Goal: Task Accomplishment & Management: Complete application form

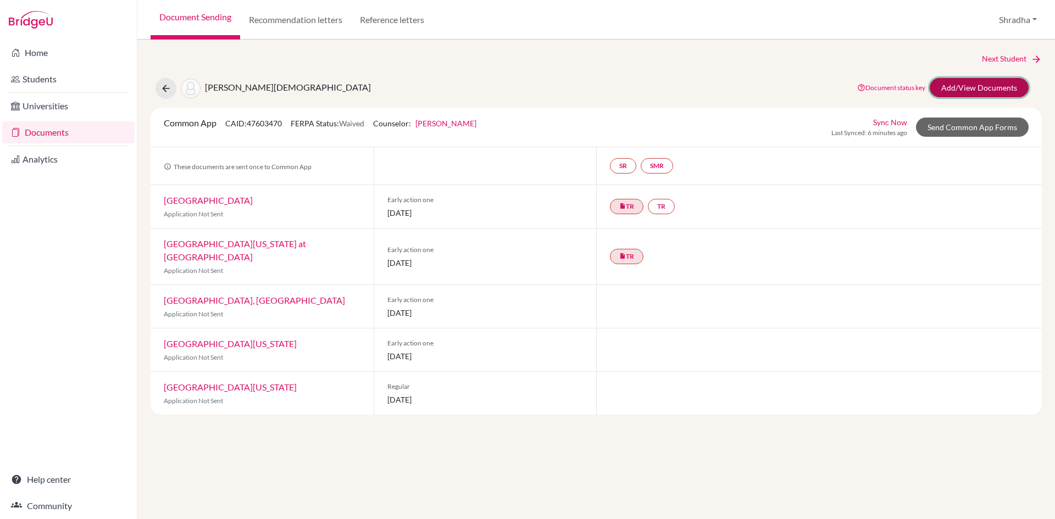
click at [966, 87] on link "Add/View Documents" at bounding box center [978, 87] width 99 height 19
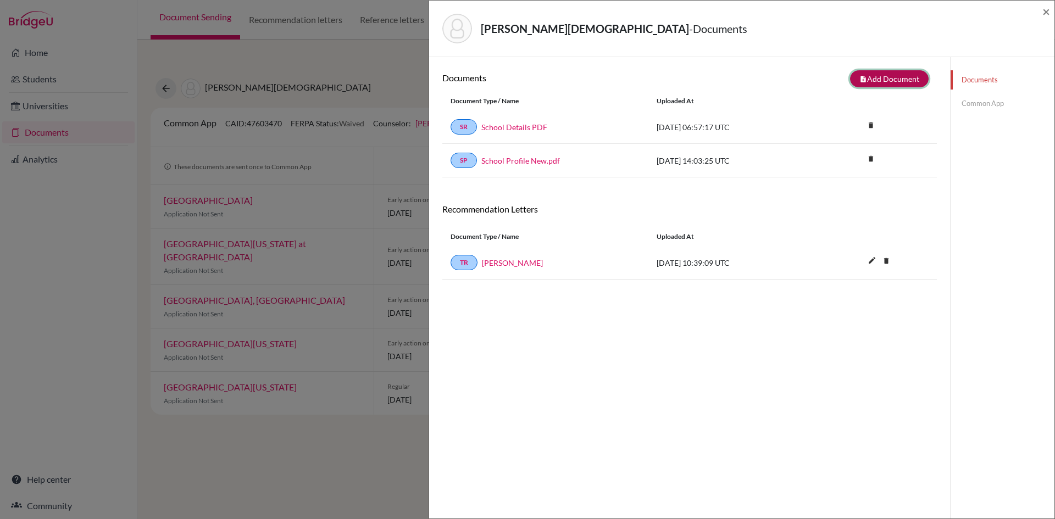
click at [888, 75] on button "note_add Add Document" at bounding box center [889, 78] width 79 height 17
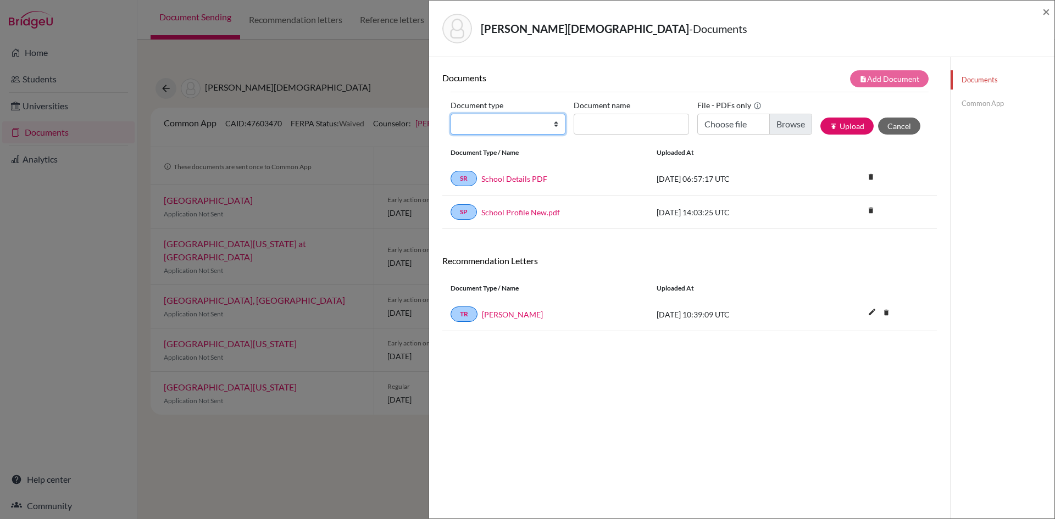
click at [546, 125] on select "Change explanation for Common App reports Counselor recommendation Internationa…" at bounding box center [507, 124] width 115 height 21
select select "5"
click at [450, 114] on select "Change explanation for Common App reports Counselor recommendation Internationa…" at bounding box center [507, 124] width 115 height 21
click at [614, 130] on input "Recommender's name" at bounding box center [630, 124] width 115 height 21
type input "[PERSON_NAME]"
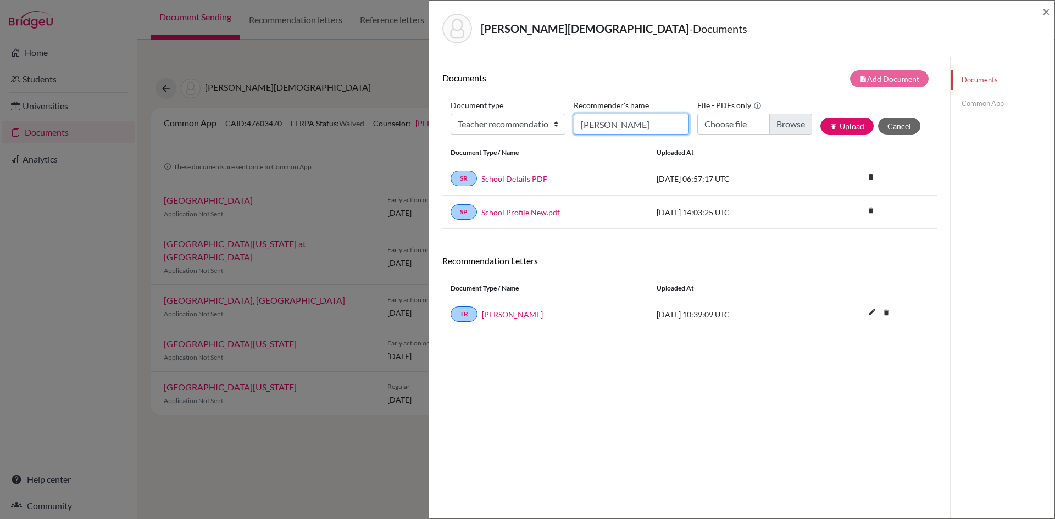
click at [820, 118] on button "publish Upload" at bounding box center [846, 126] width 53 height 17
click at [788, 128] on input "Choose file" at bounding box center [754, 124] width 115 height 21
type input "C:\fakepath\[PERSON_NAME] Biology LOR.PDF"
click at [837, 128] on button "publish Upload" at bounding box center [846, 126] width 53 height 17
click at [1046, 13] on span "×" at bounding box center [1046, 11] width 8 height 16
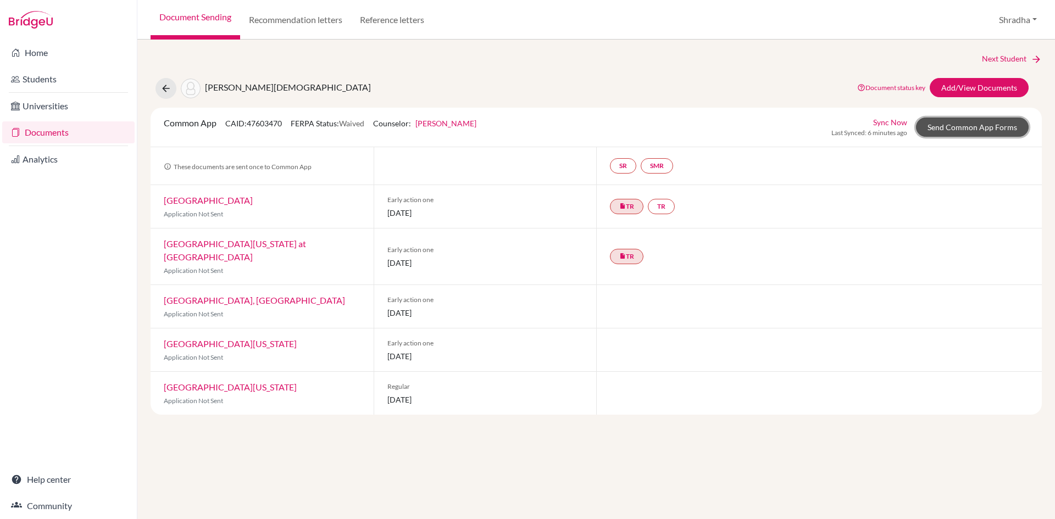
click at [945, 127] on link "Send Common App Forms" at bounding box center [972, 127] width 113 height 19
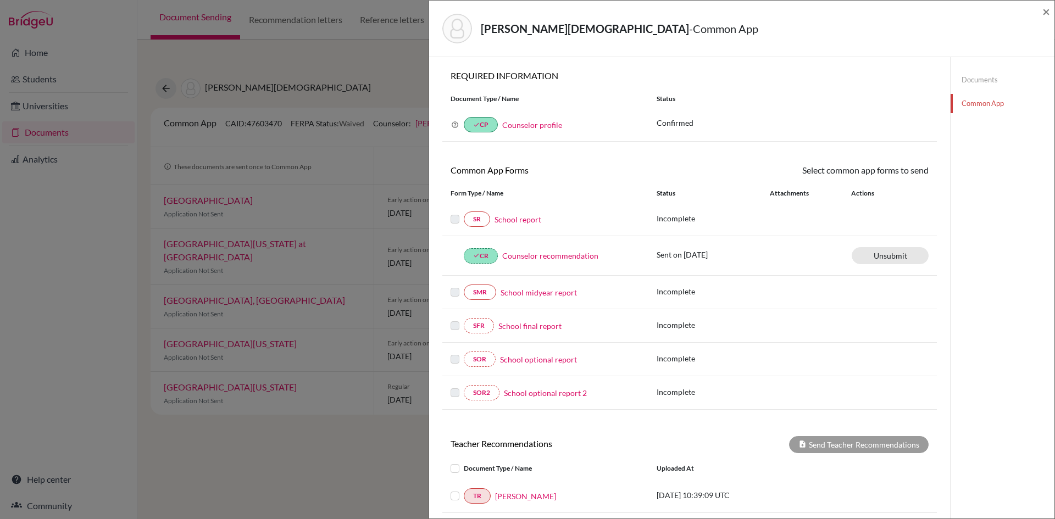
scroll to position [118, 0]
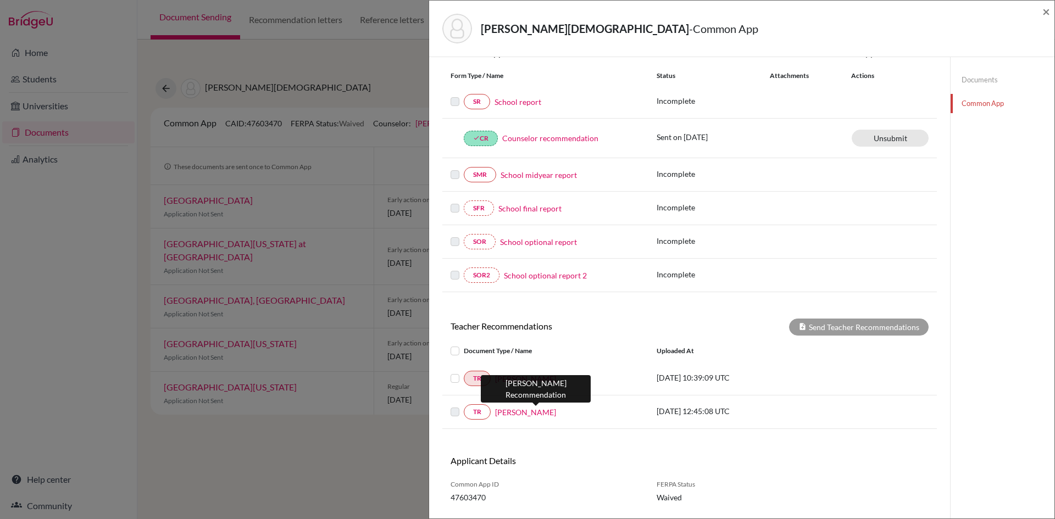
click at [537, 410] on link "[PERSON_NAME]" at bounding box center [525, 412] width 61 height 12
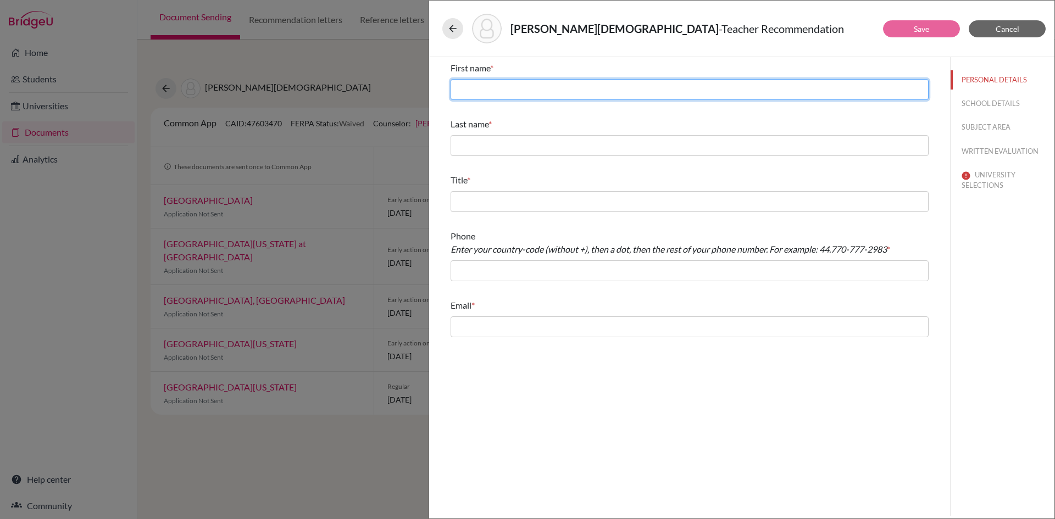
click at [521, 81] on input "text" at bounding box center [689, 89] width 478 height 21
type input "Mugdha"
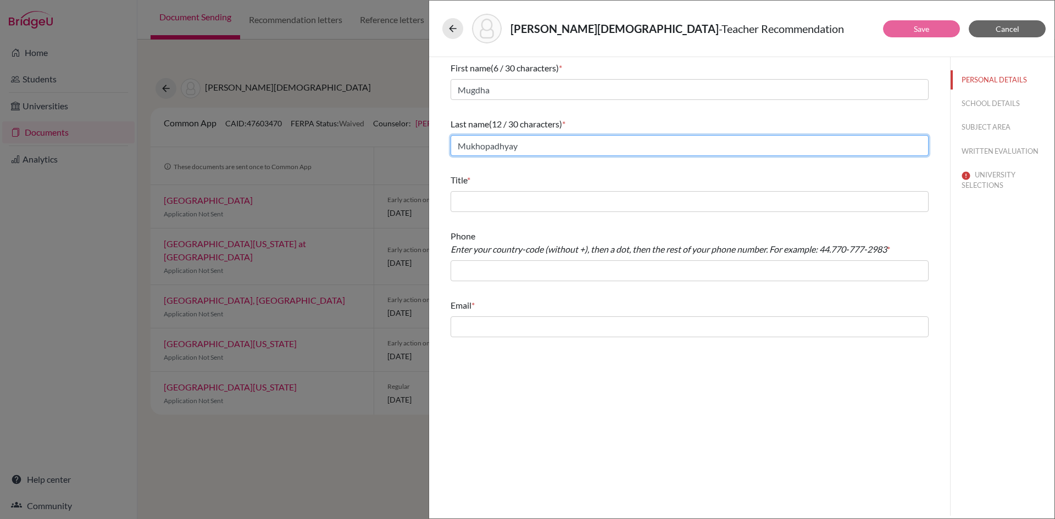
type input "Mukhopadhyay"
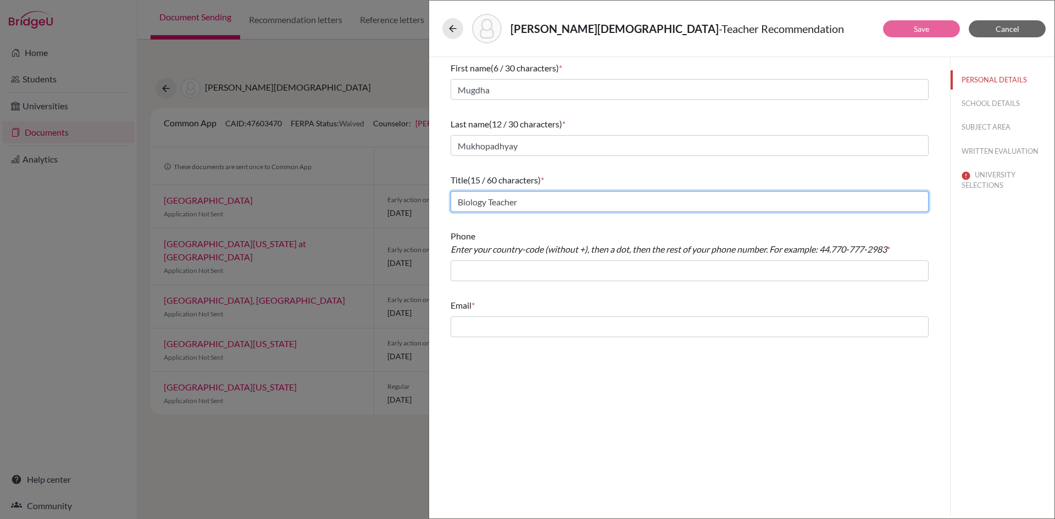
type input "Biology Teacher"
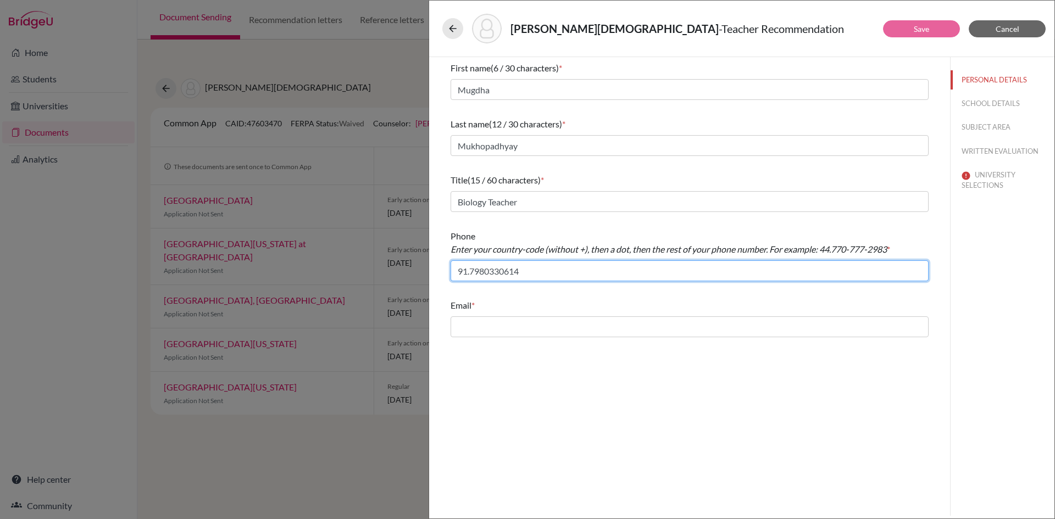
type input "91.7980330614"
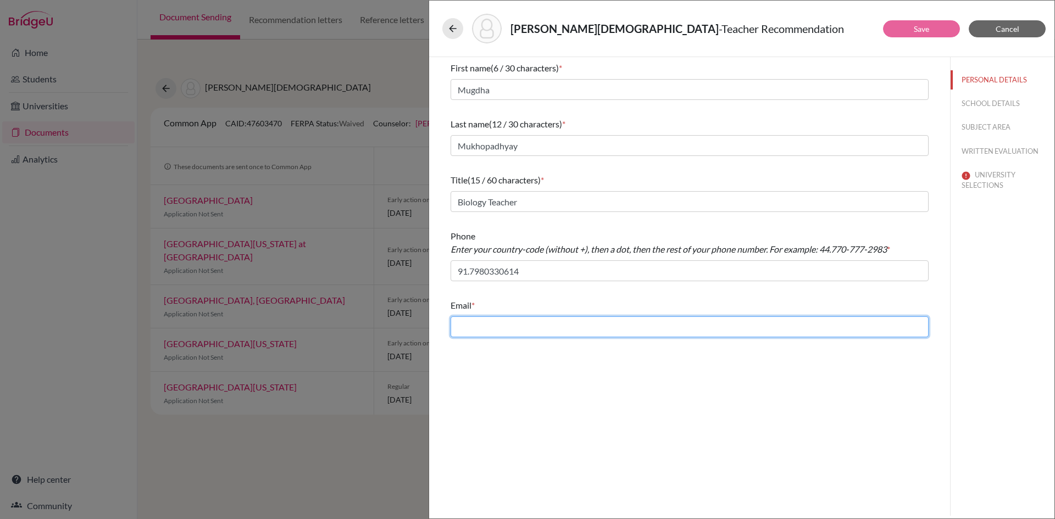
click at [510, 328] on input "text" at bounding box center [689, 326] width 478 height 21
type input "[EMAIL_ADDRESS][DOMAIN_NAME]"
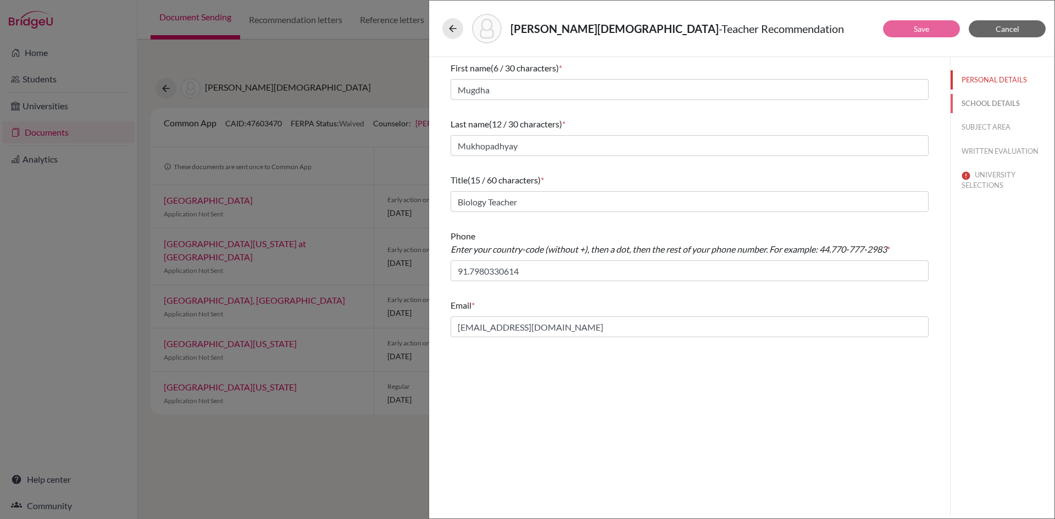
click at [1000, 107] on button "SCHOOL DETAILS" at bounding box center [1002, 103] width 104 height 19
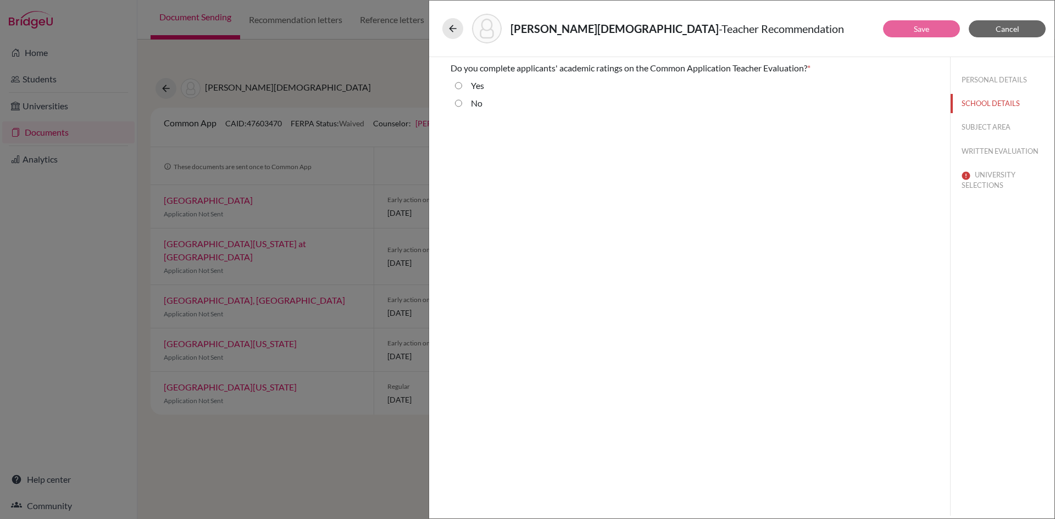
click at [472, 84] on label "Yes" at bounding box center [477, 85] width 13 height 13
click at [462, 84] on input "Yes" at bounding box center [458, 85] width 7 height 13
radio input "true"
click at [977, 125] on button "SUBJECT AREA" at bounding box center [1002, 127] width 104 height 19
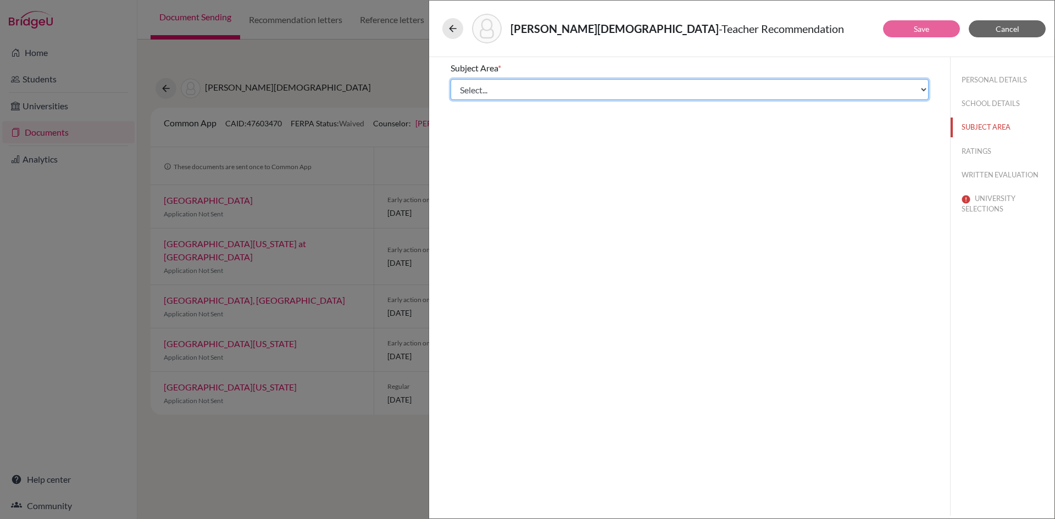
click at [610, 87] on select "Select... Math English Science World Language Social Studies Other Computer Sci…" at bounding box center [689, 89] width 478 height 21
select select "2"
click at [450, 79] on select "Select... Math English Science World Language Social Studies Other Computer Sci…" at bounding box center [689, 89] width 478 height 21
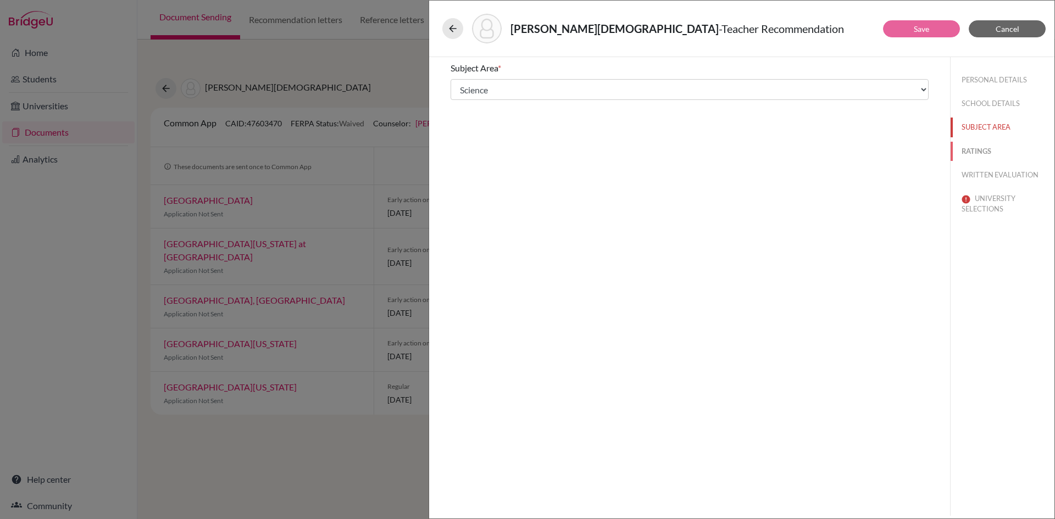
click at [962, 148] on button "RATINGS" at bounding box center [1002, 151] width 104 height 19
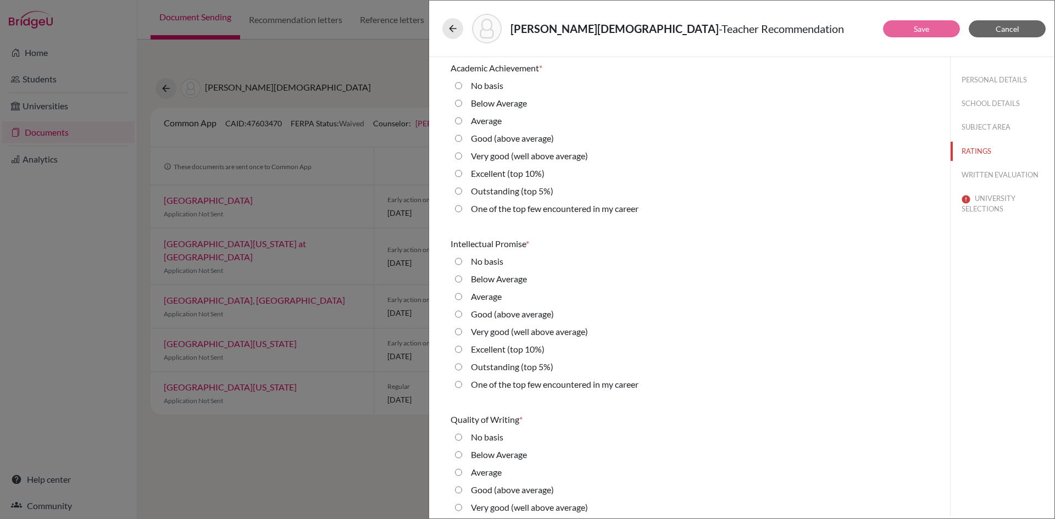
click at [492, 191] on label "Outstanding (top 5%)" at bounding box center [512, 191] width 82 height 13
click at [462, 191] on 5\%\) "Outstanding (top 5%)" at bounding box center [458, 191] width 7 height 13
radio 5\%\) "true"
click at [494, 363] on label "Outstanding (top 5%)" at bounding box center [512, 366] width 82 height 13
click at [462, 363] on 5\%\) "Outstanding (top 5%)" at bounding box center [458, 366] width 7 height 13
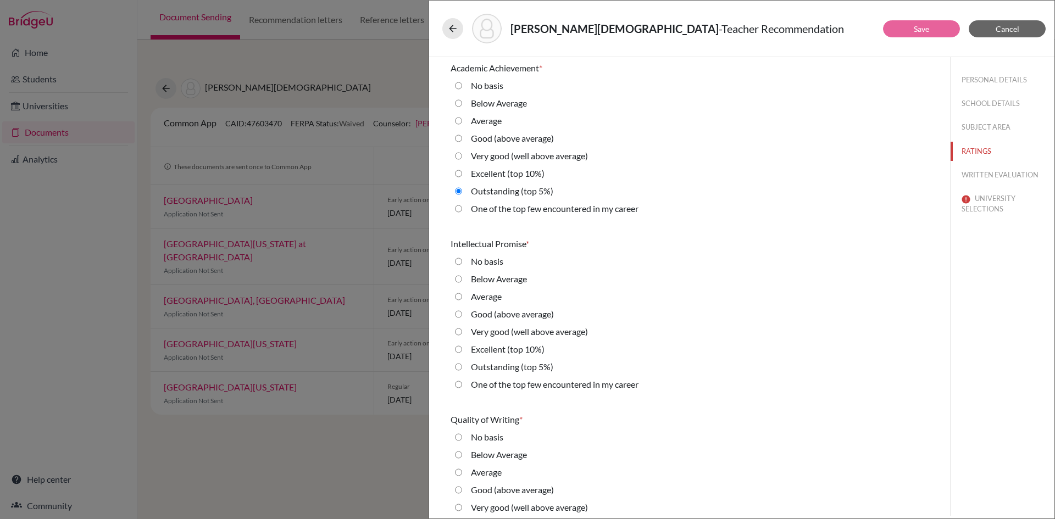
radio 5\%\) "true"
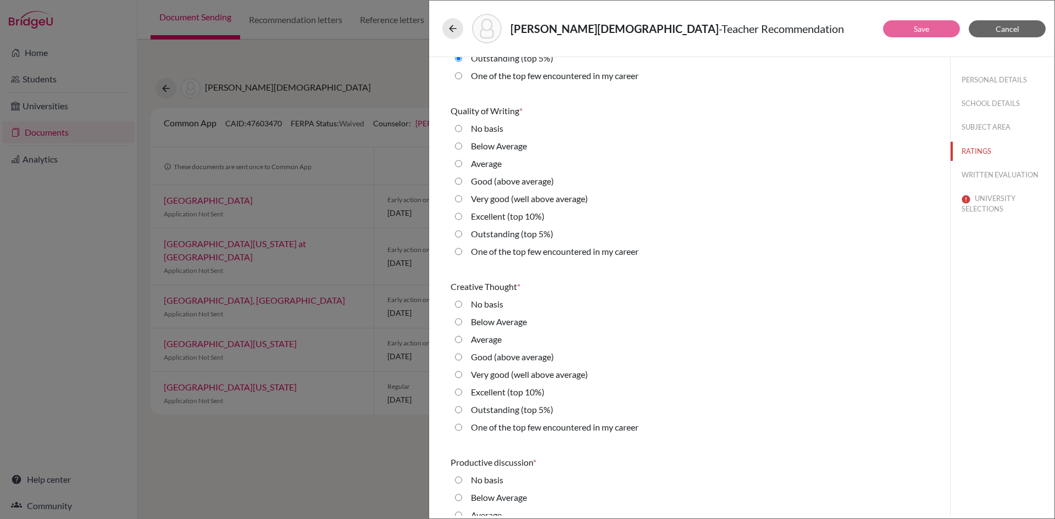
scroll to position [348, 0]
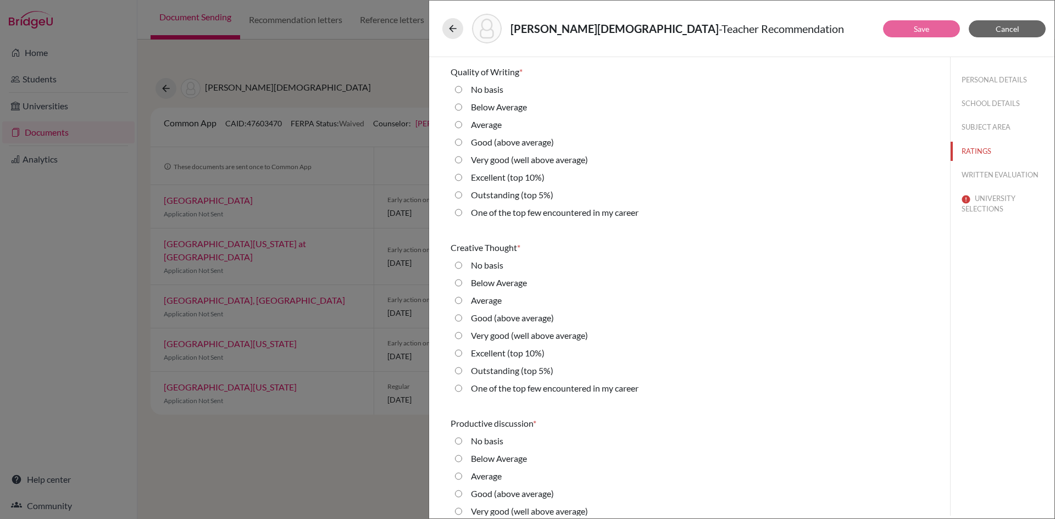
click at [515, 194] on label "Outstanding (top 5%)" at bounding box center [512, 194] width 82 height 13
click at [462, 194] on 5\%\) "Outstanding (top 5%)" at bounding box center [458, 194] width 7 height 13
radio 5\%\) "true"
click at [503, 364] on div "Excellent (top 10%)" at bounding box center [503, 356] width 82 height 18
click at [500, 370] on label "Outstanding (top 5%)" at bounding box center [512, 370] width 82 height 13
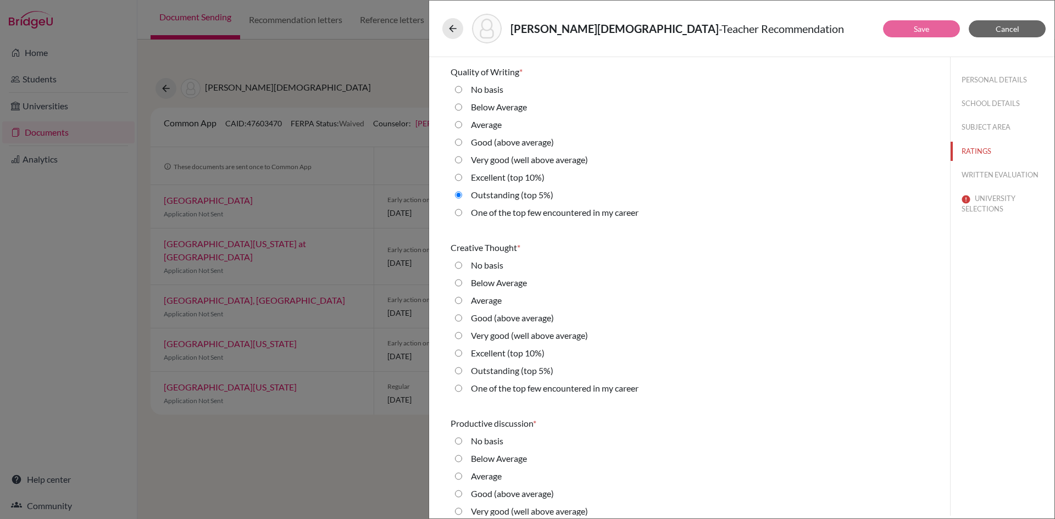
click at [462, 370] on 5\%\) "Outstanding (top 5%)" at bounding box center [458, 370] width 7 height 13
radio 5\%\) "true"
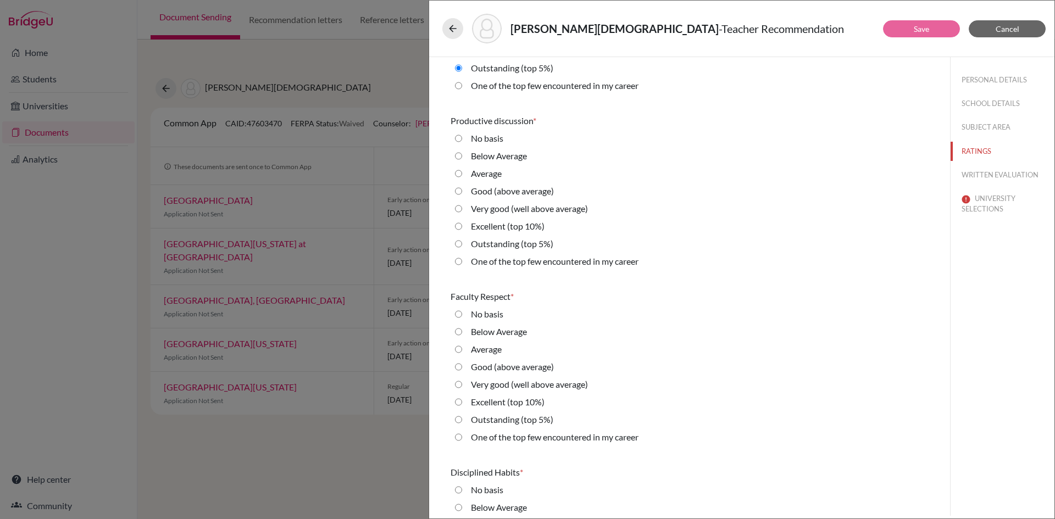
scroll to position [643, 0]
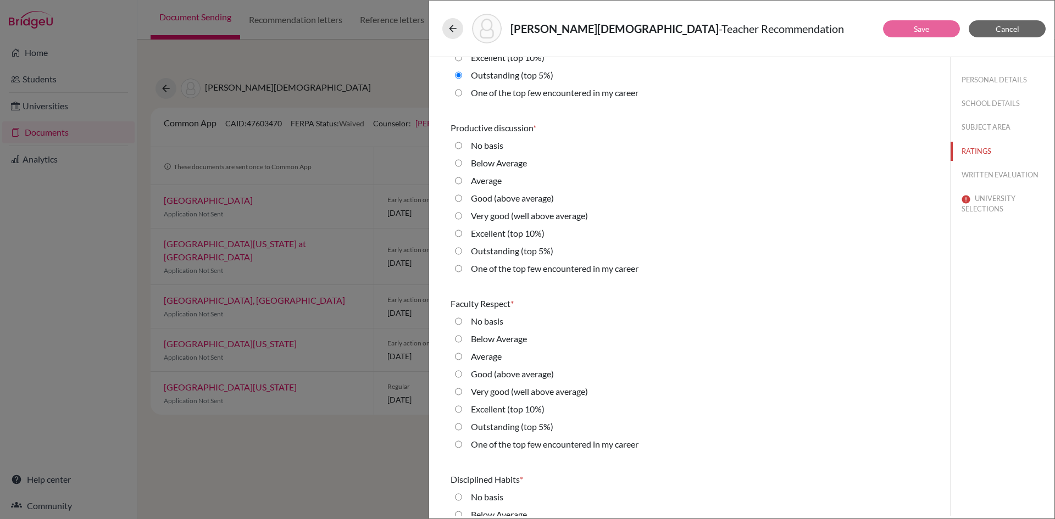
click at [459, 253] on 5\%\) "Outstanding (top 5%)" at bounding box center [458, 250] width 7 height 13
radio 5\%\) "true"
click at [460, 426] on 5\%\) "Outstanding (top 5%)" at bounding box center [458, 426] width 7 height 13
radio 5\%\) "true"
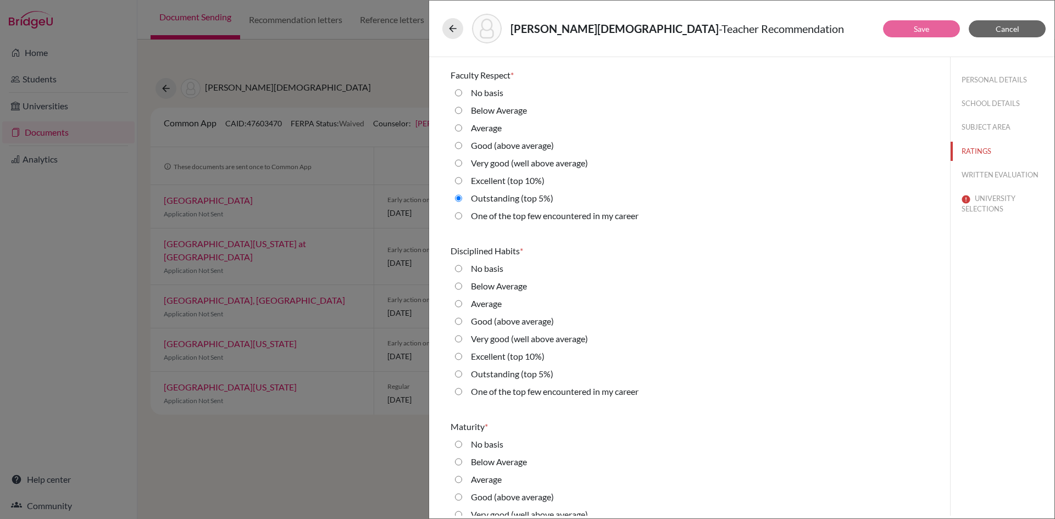
scroll to position [903, 0]
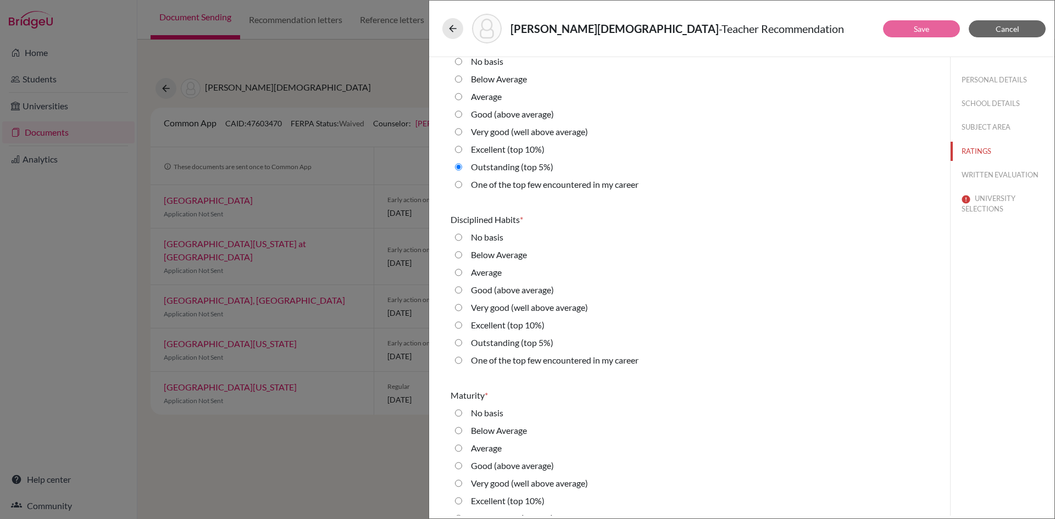
click at [461, 186] on career "One of the top few encountered in my career" at bounding box center [458, 184] width 7 height 13
radio career "true"
click at [461, 360] on career "One of the top few encountered in my career" at bounding box center [458, 360] width 7 height 13
radio career "true"
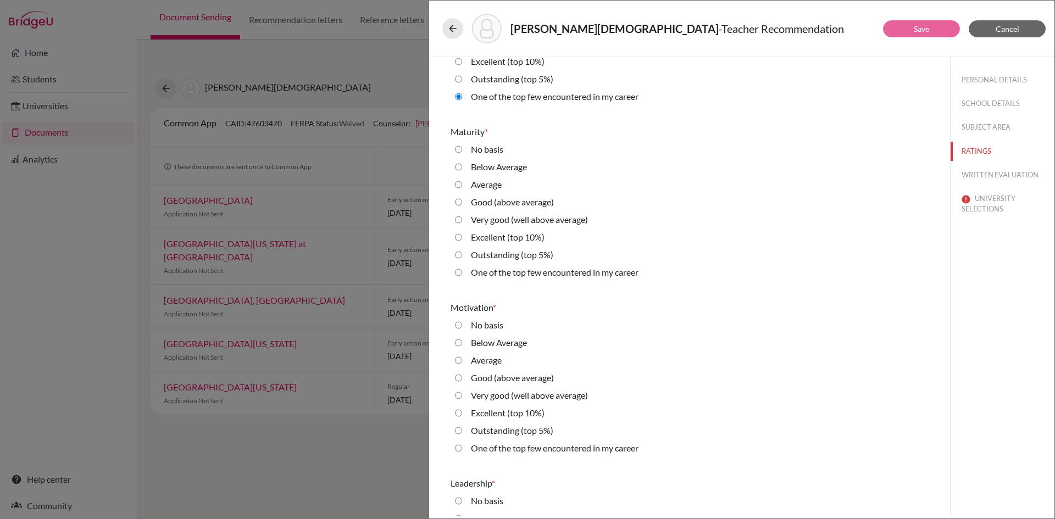
scroll to position [1198, 0]
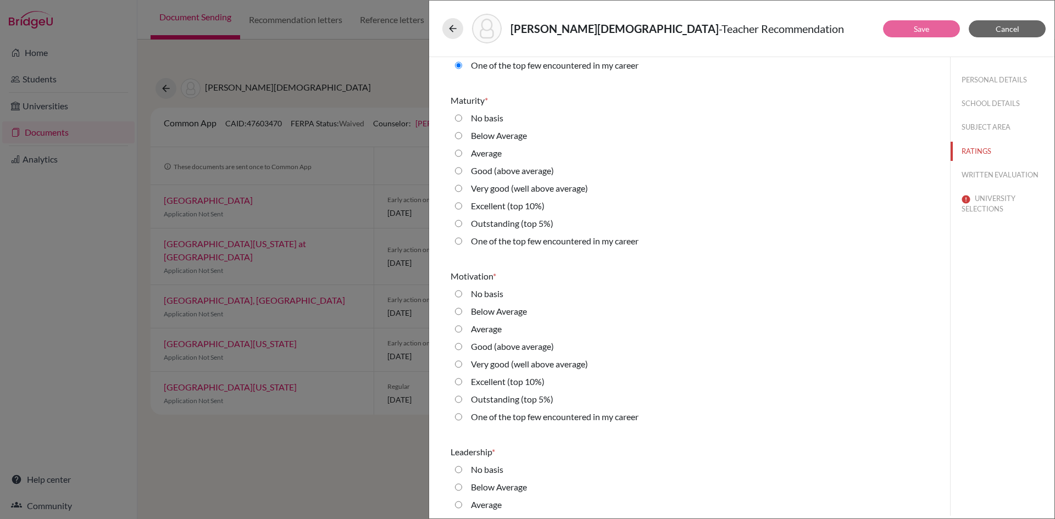
click at [460, 243] on career "One of the top few encountered in my career" at bounding box center [458, 241] width 7 height 13
radio career "true"
click at [463, 419] on div "One of the top few encountered in my career" at bounding box center [550, 419] width 176 height 18
click at [460, 416] on career "One of the top few encountered in my career" at bounding box center [458, 416] width 7 height 13
radio career "true"
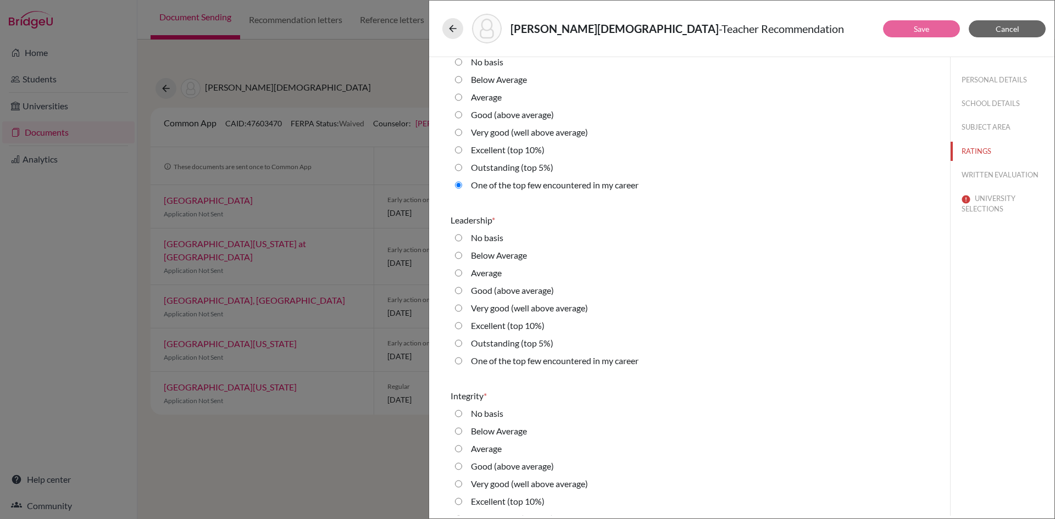
scroll to position [1514, 0]
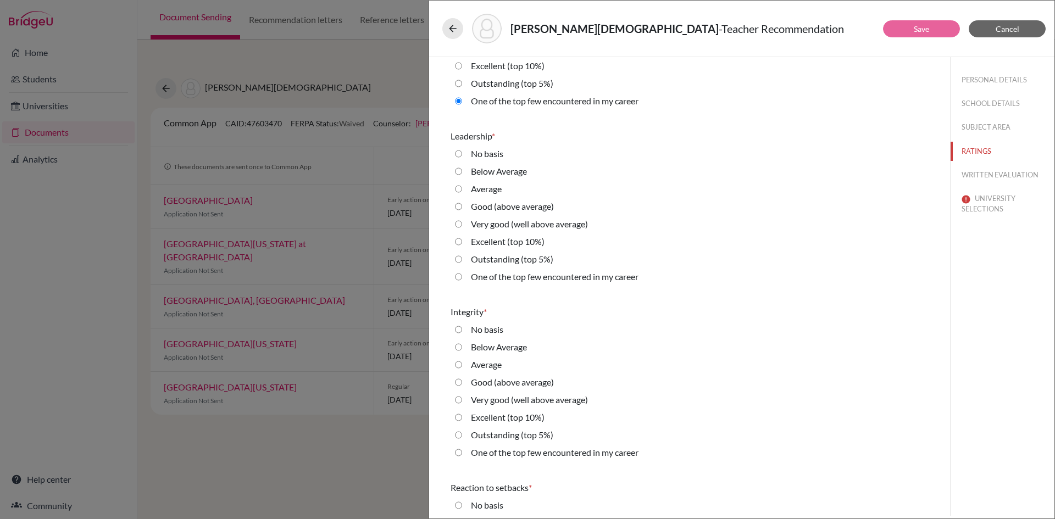
click at [456, 259] on 5\%\) "Outstanding (top 5%)" at bounding box center [458, 259] width 7 height 13
radio 5\%\) "true"
click at [456, 432] on 5\%\) "Outstanding (top 5%)" at bounding box center [458, 434] width 7 height 13
radio 5\%\) "true"
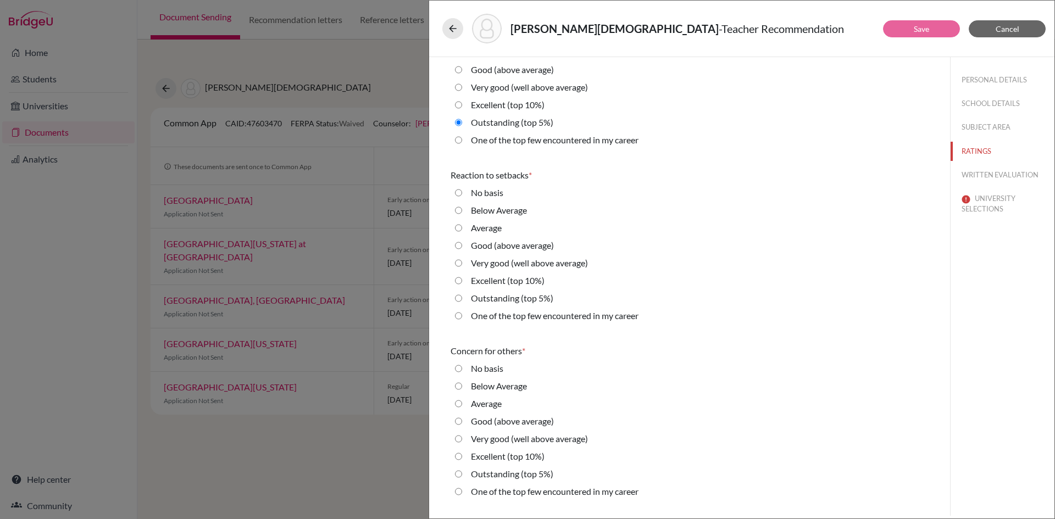
scroll to position [1851, 0]
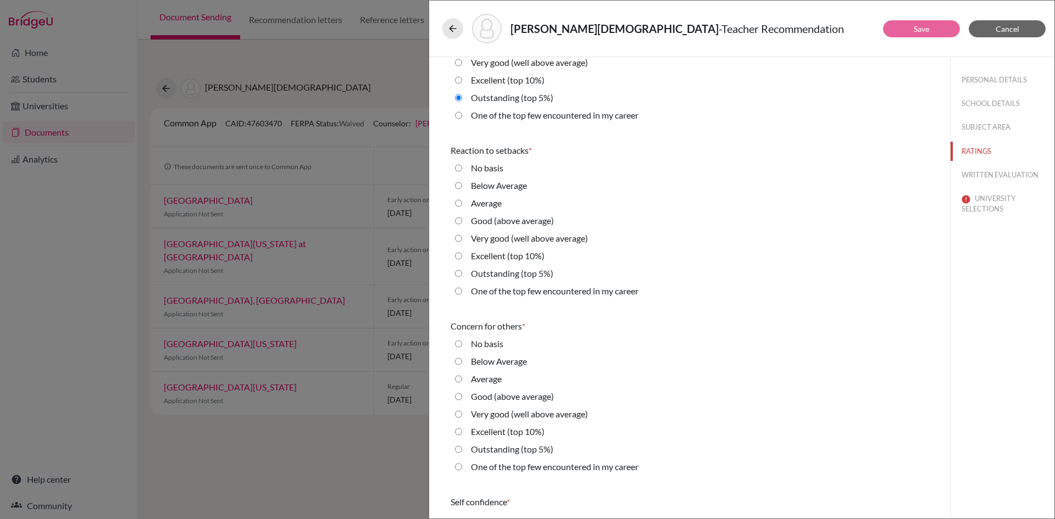
click at [458, 275] on 5\%\) "Outstanding (top 5%)" at bounding box center [458, 273] width 7 height 13
radio 5\%\) "true"
click at [459, 450] on 5\%\) "Outstanding (top 5%)" at bounding box center [458, 449] width 7 height 13
radio 5\%\) "true"
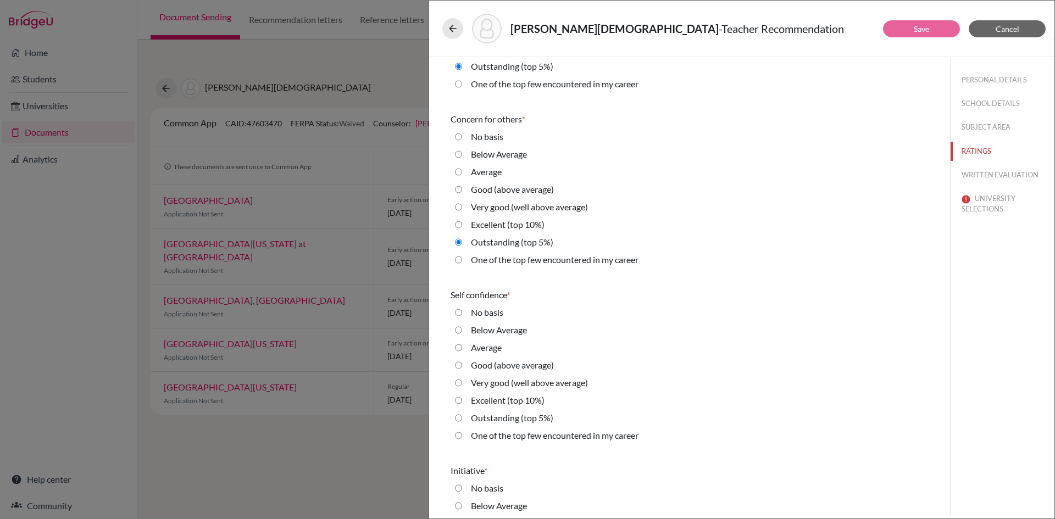
scroll to position [2185, 0]
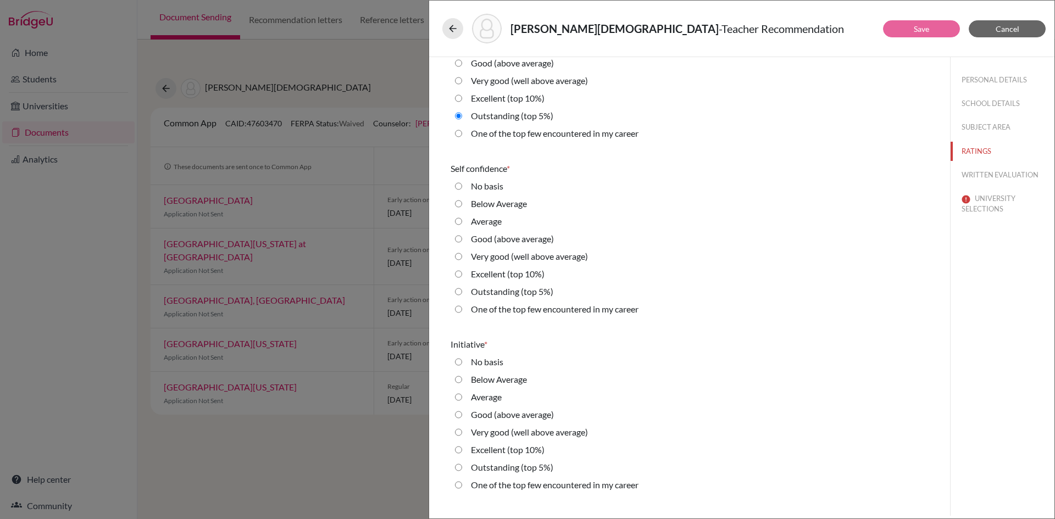
click at [456, 291] on 5\%\) "Outstanding (top 5%)" at bounding box center [458, 291] width 7 height 13
radio 5\%\) "true"
drag, startPoint x: 459, startPoint y: 450, endPoint x: 484, endPoint y: 429, distance: 32.8
click at [459, 448] on 10\%\) "Excellent (top 10%)" at bounding box center [458, 449] width 7 height 13
radio 10\%\) "true"
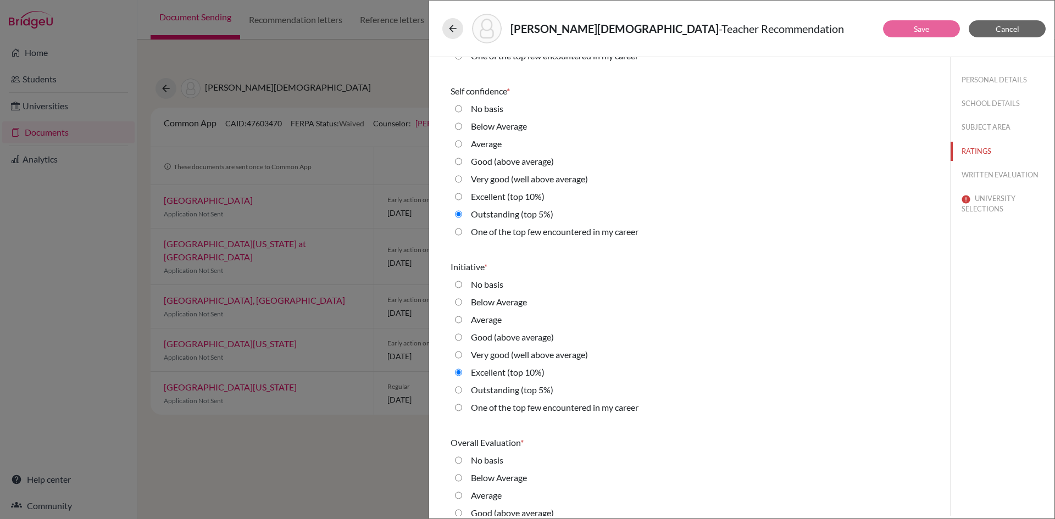
scroll to position [2345, 0]
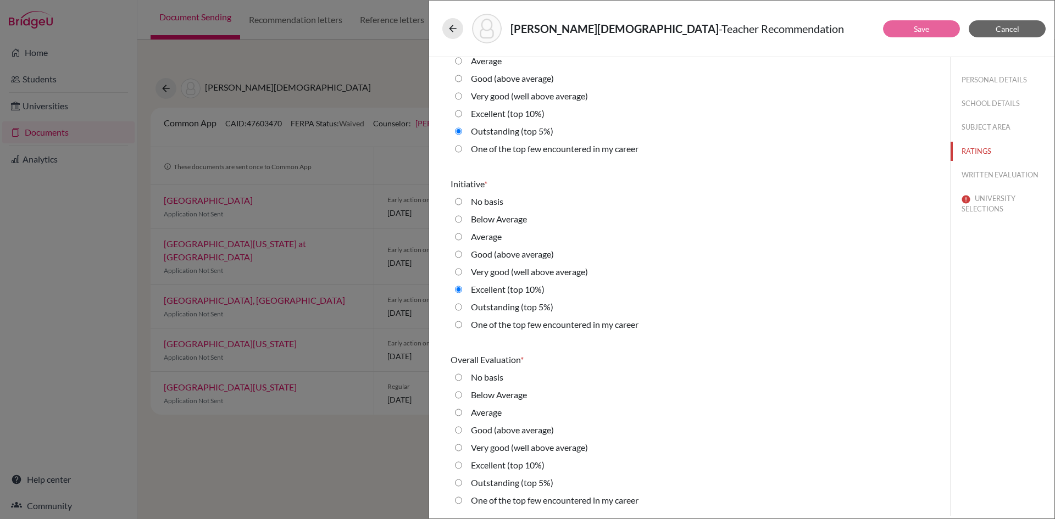
click at [454, 484] on div "Outstanding (top 5%)" at bounding box center [689, 485] width 478 height 18
click at [458, 485] on 5\%\) "Outstanding (top 5%)" at bounding box center [458, 482] width 7 height 13
radio 5\%\) "true"
click at [1000, 172] on button "WRITTEN EVALUATION" at bounding box center [1002, 174] width 104 height 19
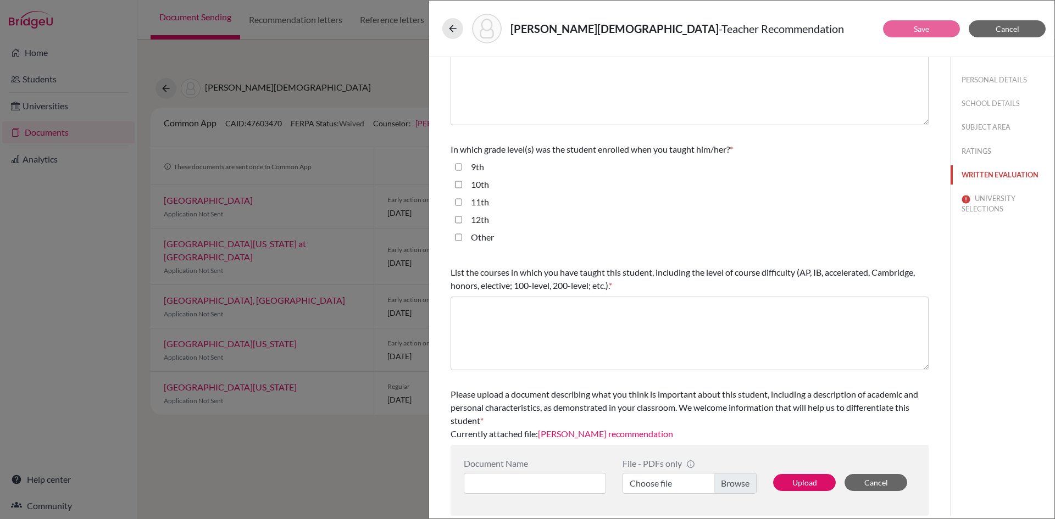
scroll to position [0, 0]
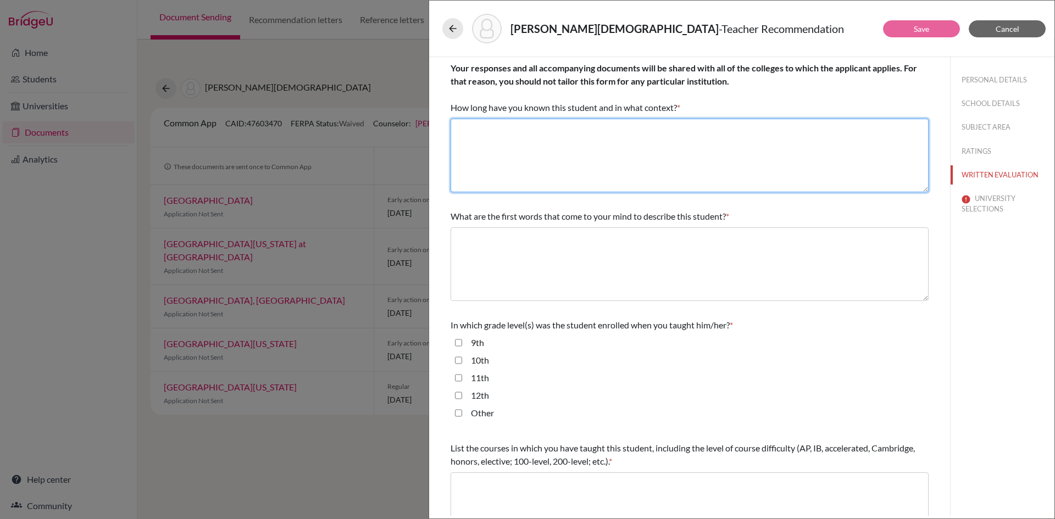
click at [534, 150] on textarea at bounding box center [689, 156] width 478 height 74
type textarea "2 Years as her Biology Teacher"
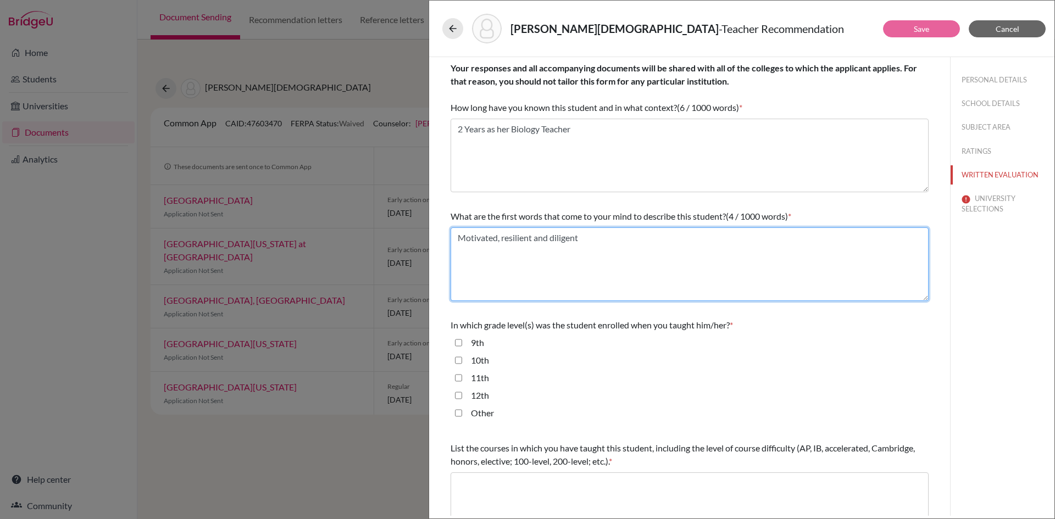
type textarea "Motivated, resilient and diligent"
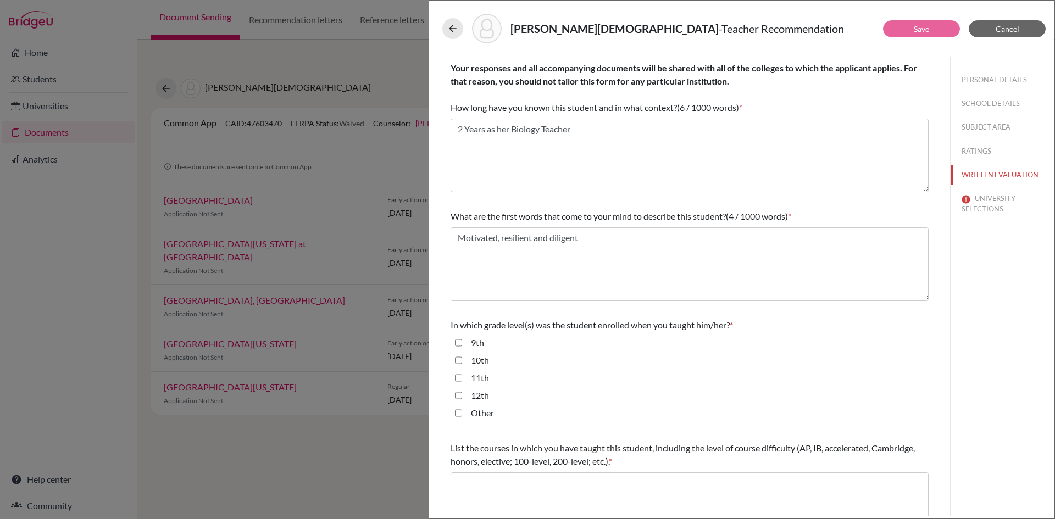
click at [459, 377] on input "11th" at bounding box center [458, 377] width 7 height 13
checkbox input "true"
click at [459, 395] on input "12th" at bounding box center [458, 395] width 7 height 13
checkbox input "true"
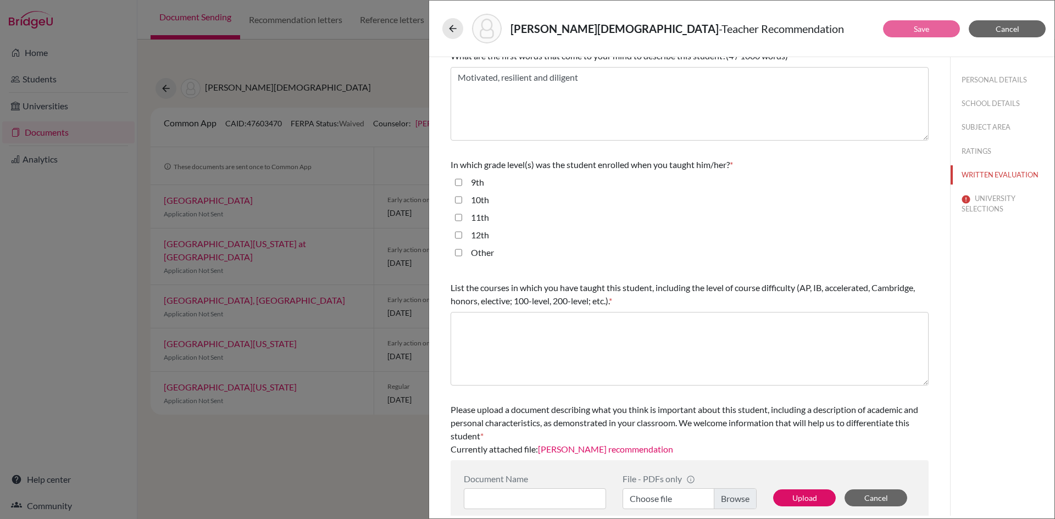
scroll to position [176, 0]
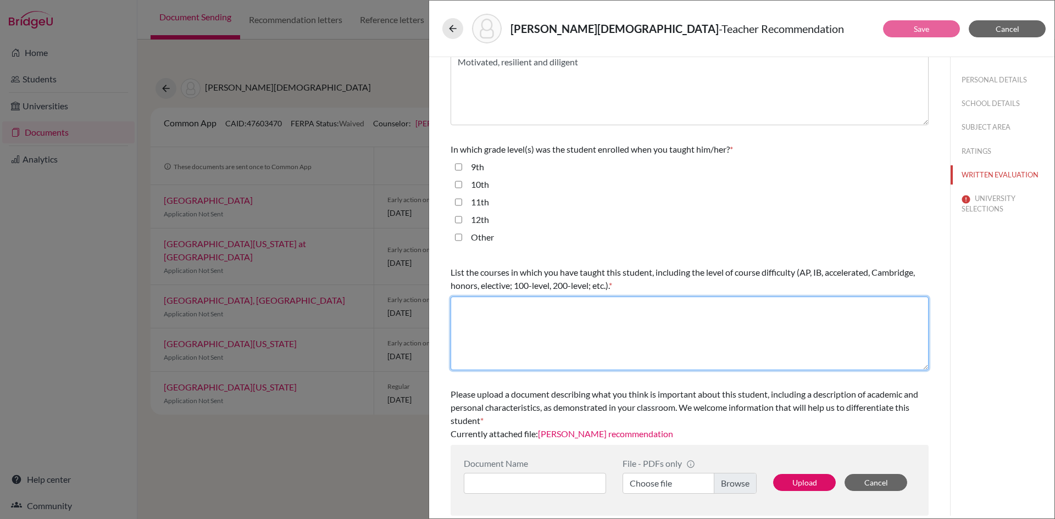
click at [605, 323] on textarea at bounding box center [689, 334] width 478 height 74
type textarea "Biology"
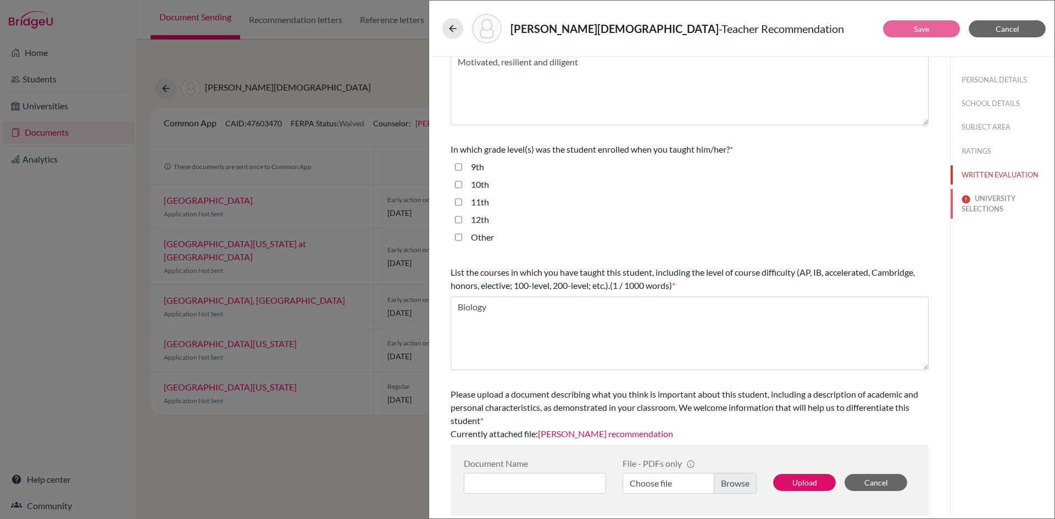
click at [978, 202] on button "UNIVERSITY SELECTIONS" at bounding box center [1002, 204] width 104 height 30
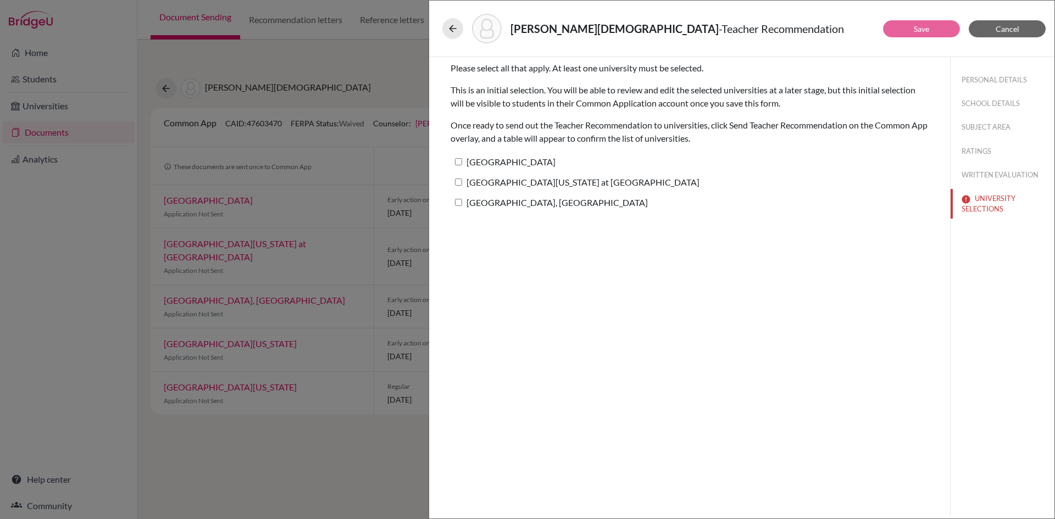
click at [456, 182] on input "[GEOGRAPHIC_DATA][US_STATE] at [GEOGRAPHIC_DATA]" at bounding box center [458, 182] width 7 height 7
checkbox input "true"
click at [457, 203] on input "[GEOGRAPHIC_DATA], [GEOGRAPHIC_DATA]" at bounding box center [458, 202] width 7 height 7
checkbox input "true"
click at [456, 163] on input "[GEOGRAPHIC_DATA]" at bounding box center [458, 161] width 7 height 7
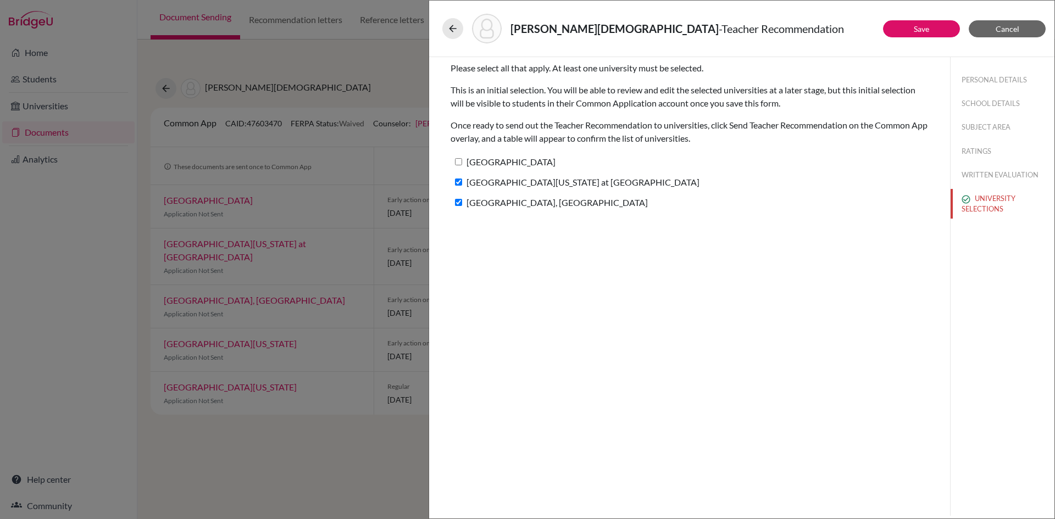
checkbox input "true"
click at [906, 36] on button "Save" at bounding box center [921, 28] width 77 height 17
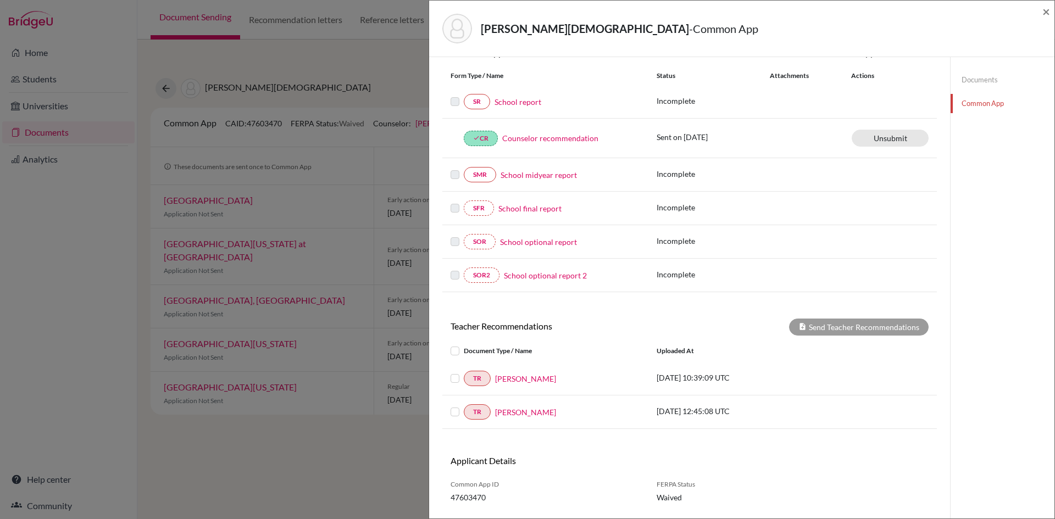
scroll to position [128, 0]
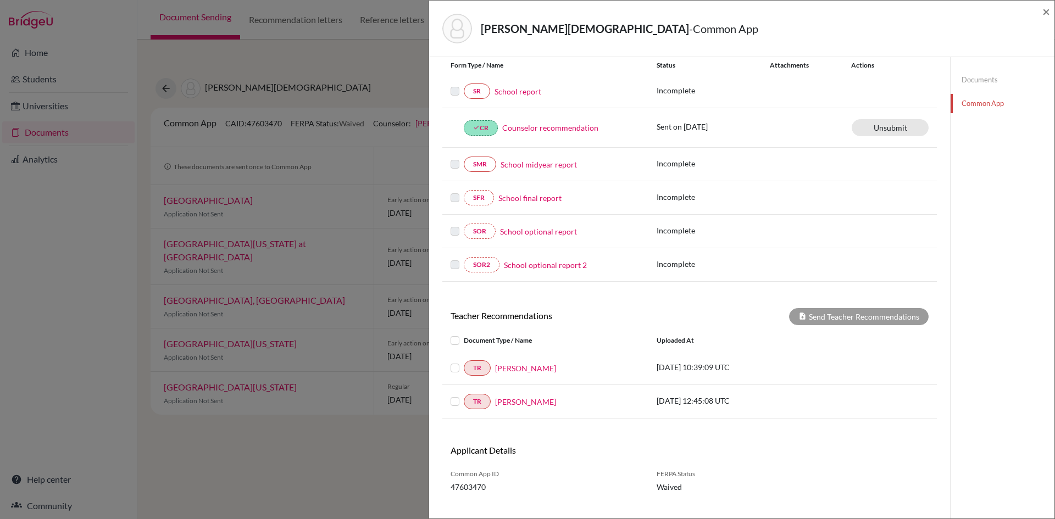
click at [464, 395] on label at bounding box center [464, 395] width 0 height 0
click at [0, 0] on input "checkbox" at bounding box center [0, 0] width 0 height 0
click at [868, 313] on button "Send Teacher Recommendations" at bounding box center [859, 316] width 140 height 17
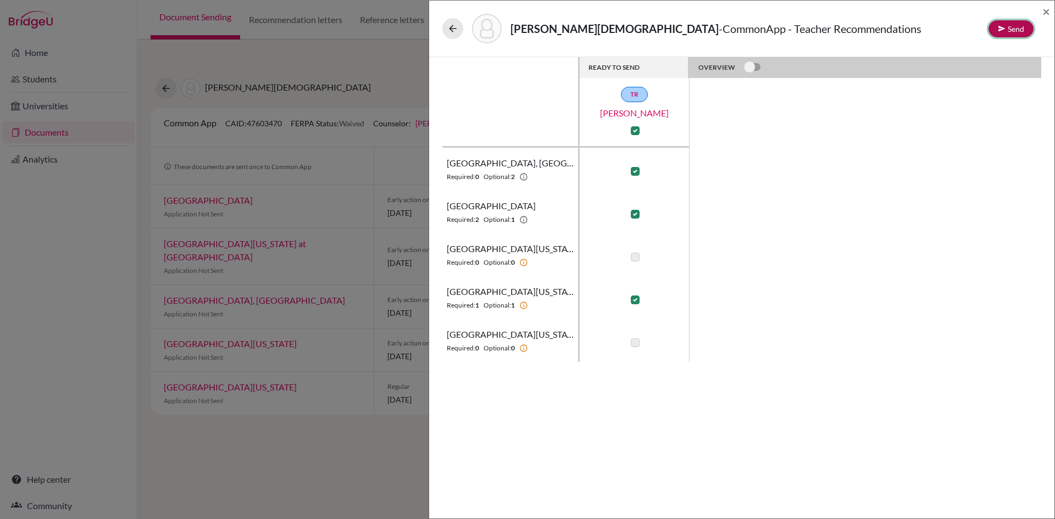
click at [1001, 31] on icon at bounding box center [1002, 29] width 8 height 8
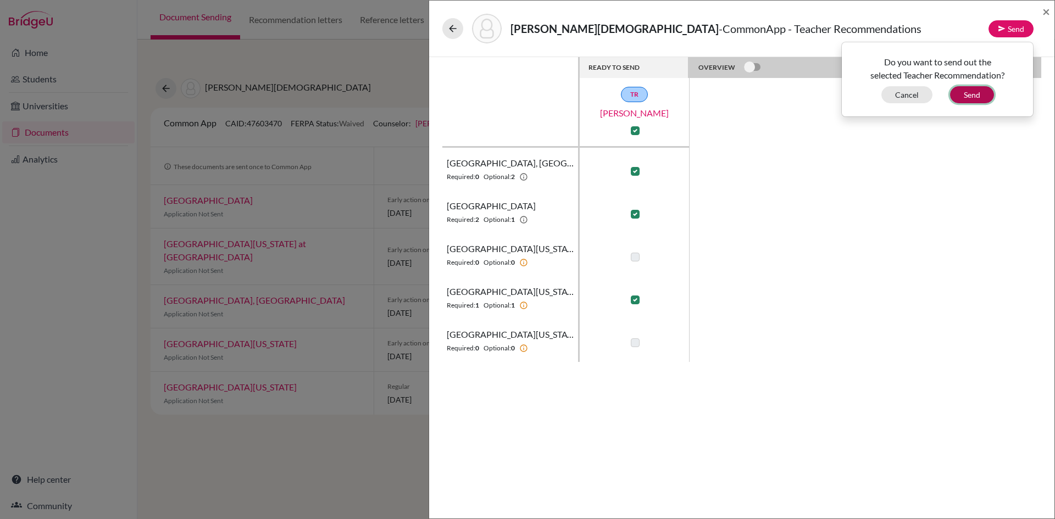
click at [975, 98] on button "Send" at bounding box center [972, 94] width 44 height 17
checkbox input "false"
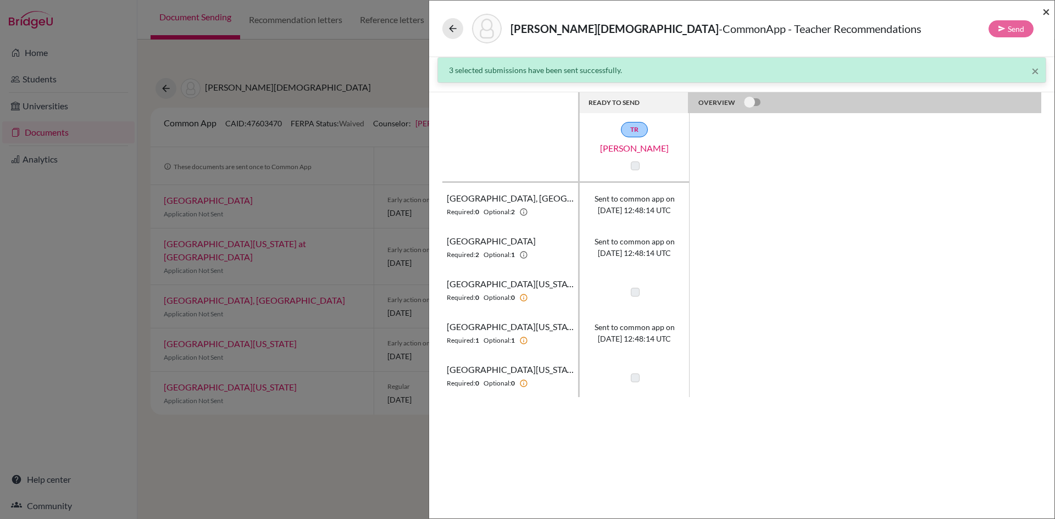
click at [1046, 13] on span "×" at bounding box center [1046, 11] width 8 height 16
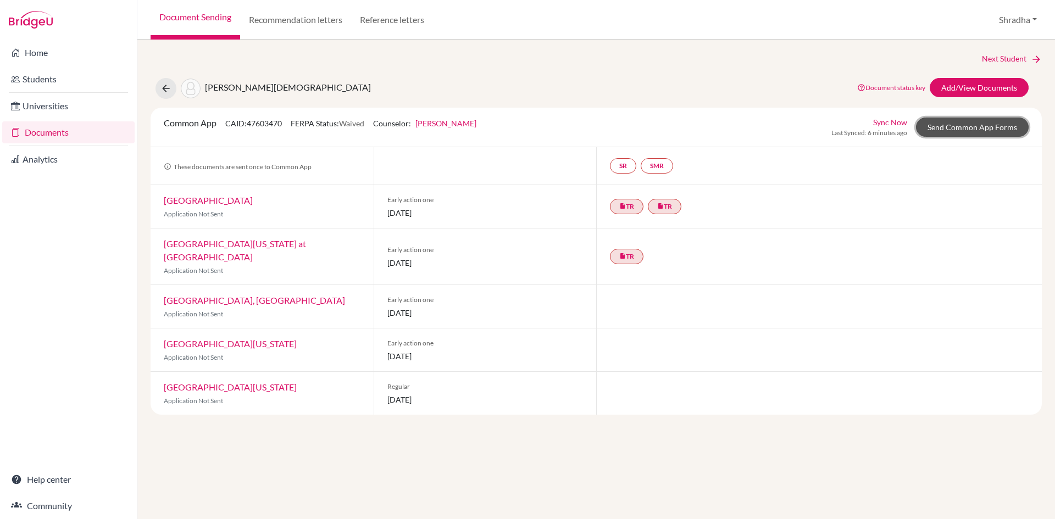
click at [947, 126] on link "Send Common App Forms" at bounding box center [972, 127] width 113 height 19
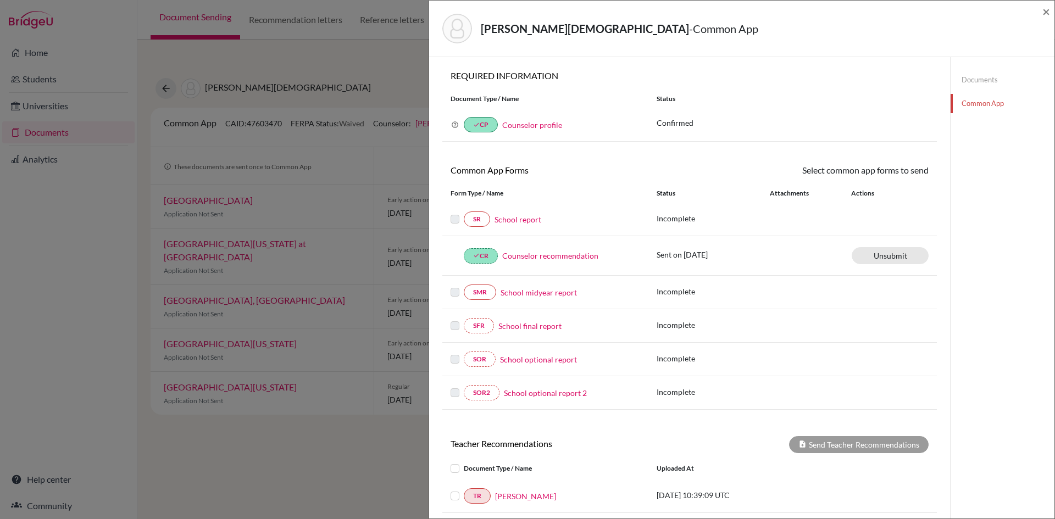
click at [464, 489] on label at bounding box center [464, 489] width 0 height 0
click at [0, 0] on input "checkbox" at bounding box center [0, 0] width 0 height 0
click at [828, 446] on button "Send Teacher Recommendations" at bounding box center [859, 444] width 140 height 17
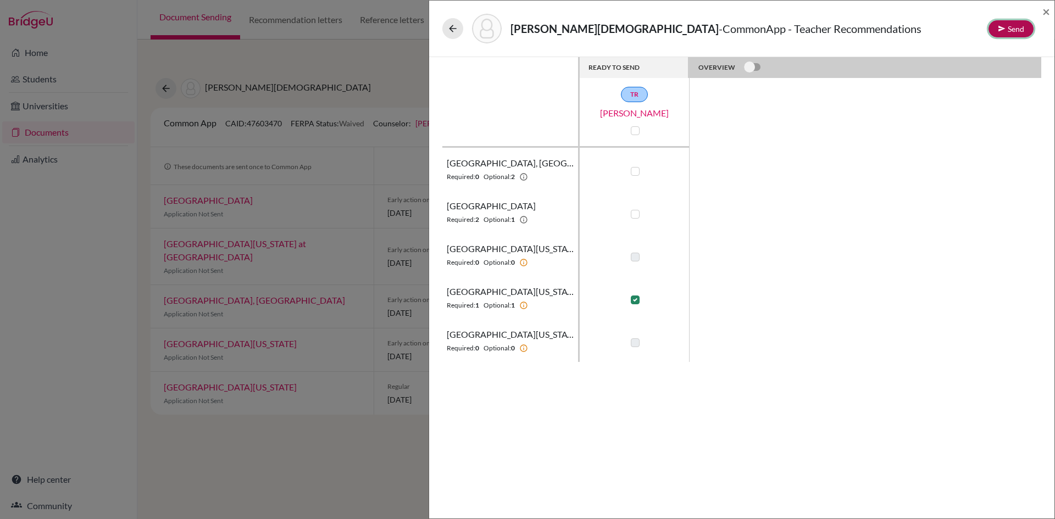
click at [1007, 28] on button "Send" at bounding box center [1010, 28] width 45 height 17
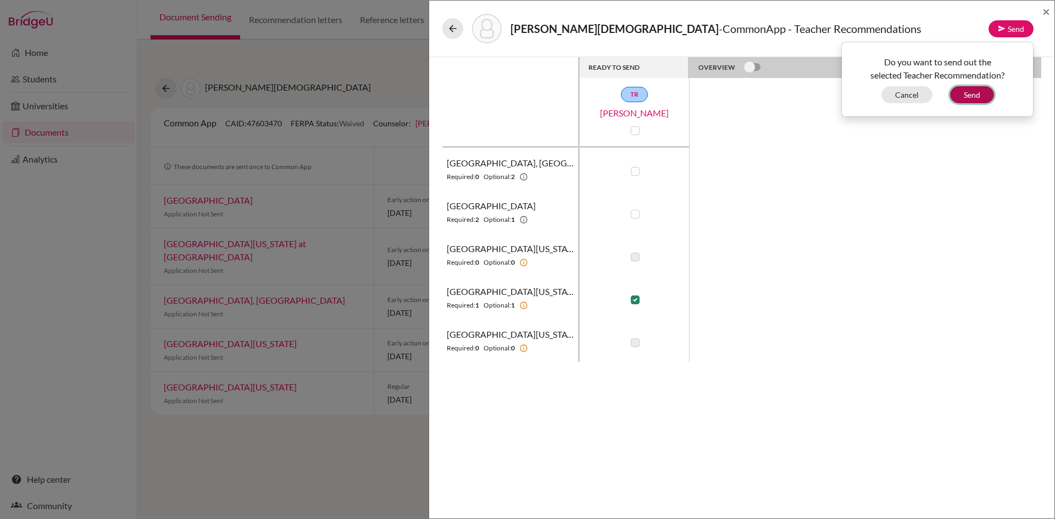
click at [981, 95] on button "Send" at bounding box center [972, 94] width 44 height 17
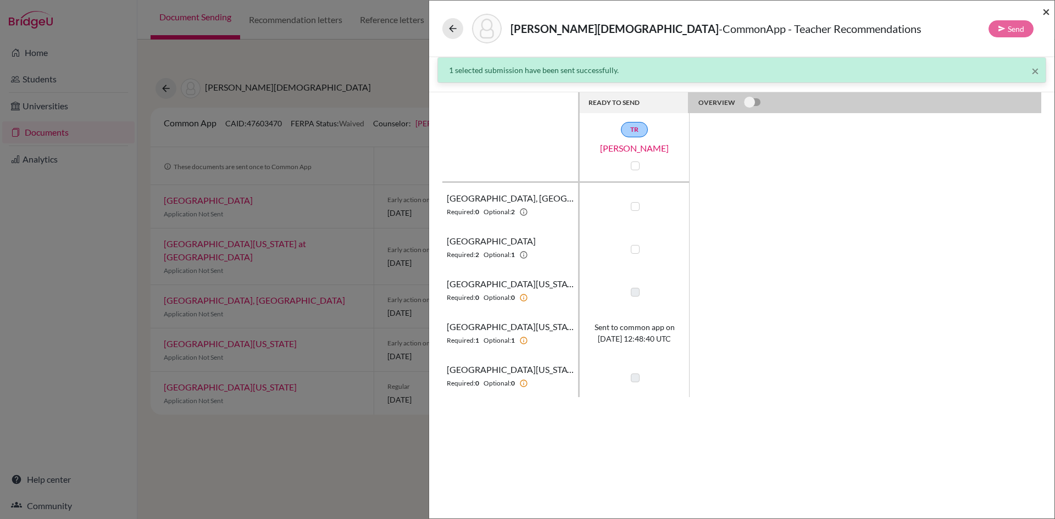
click at [1045, 14] on span "×" at bounding box center [1046, 11] width 8 height 16
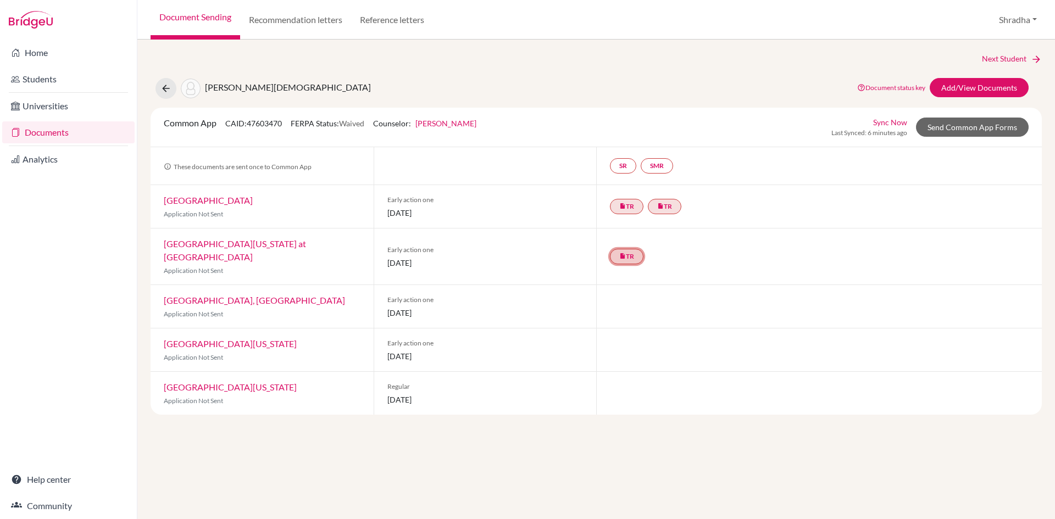
click at [628, 255] on link "insert_drive_file TR" at bounding box center [627, 256] width 34 height 15
click at [623, 253] on icon "insert_drive_file" at bounding box center [622, 256] width 7 height 7
click at [246, 243] on link "[GEOGRAPHIC_DATA][US_STATE] at [GEOGRAPHIC_DATA]" at bounding box center [235, 250] width 142 height 24
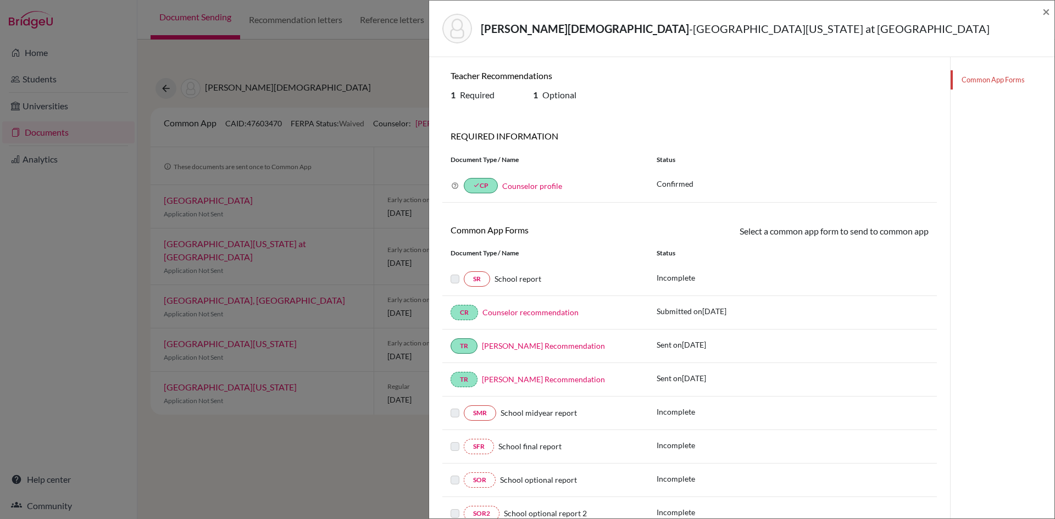
click at [514, 345] on link "[PERSON_NAME] Recommendation" at bounding box center [543, 345] width 123 height 9
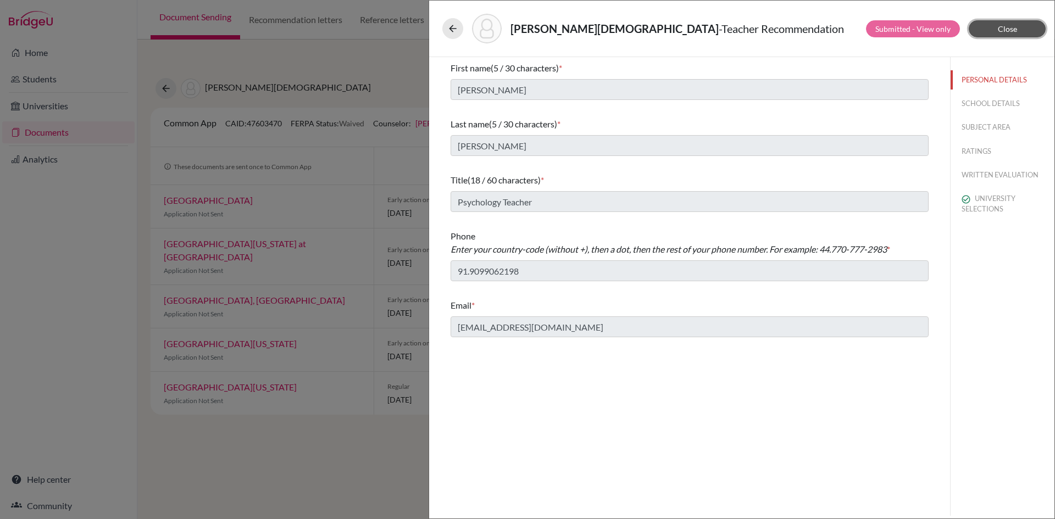
click at [1009, 26] on span "Close" at bounding box center [1007, 28] width 19 height 9
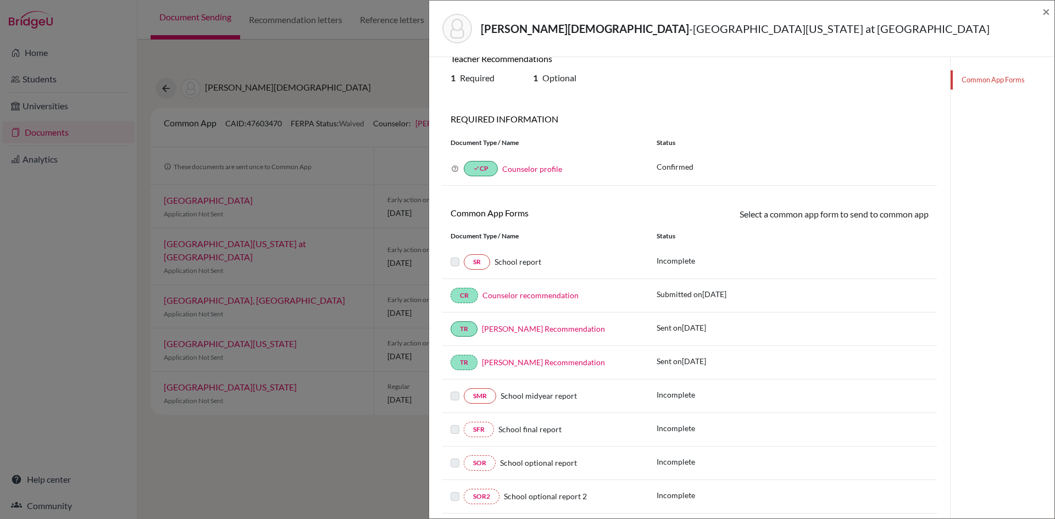
scroll to position [58, 0]
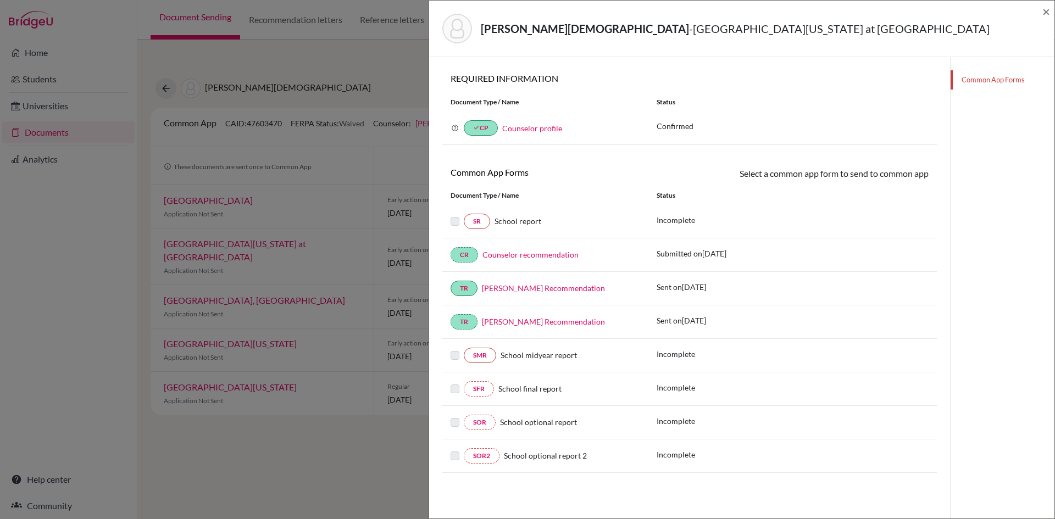
click at [544, 322] on link "[PERSON_NAME] Recommendation" at bounding box center [543, 321] width 123 height 9
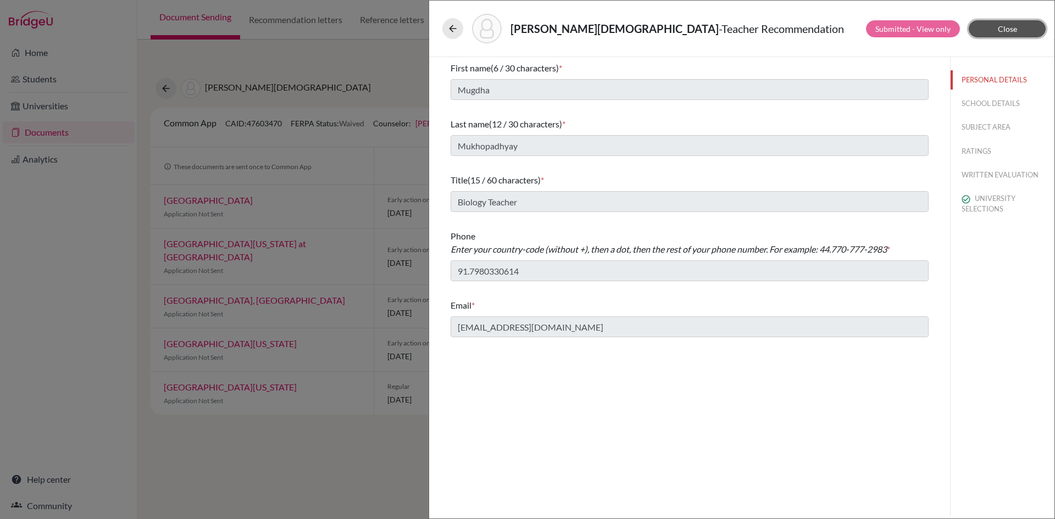
click at [1023, 30] on button "Close" at bounding box center [1006, 28] width 77 height 17
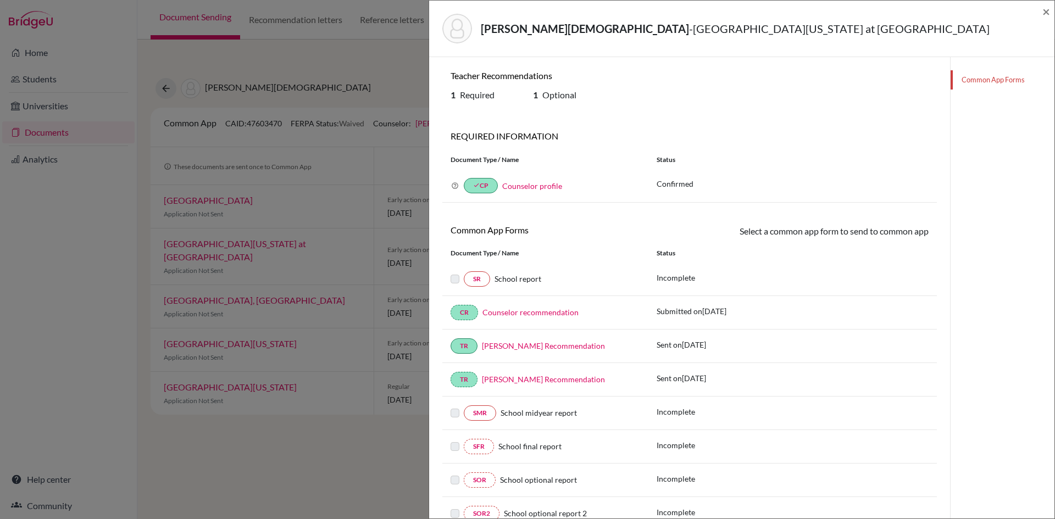
click at [1051, 9] on div "[PERSON_NAME][GEOGRAPHIC_DATA][US_STATE] at [GEOGRAPHIC_DATA] ×" at bounding box center [741, 29] width 625 height 57
click at [1048, 9] on span "×" at bounding box center [1046, 11] width 8 height 16
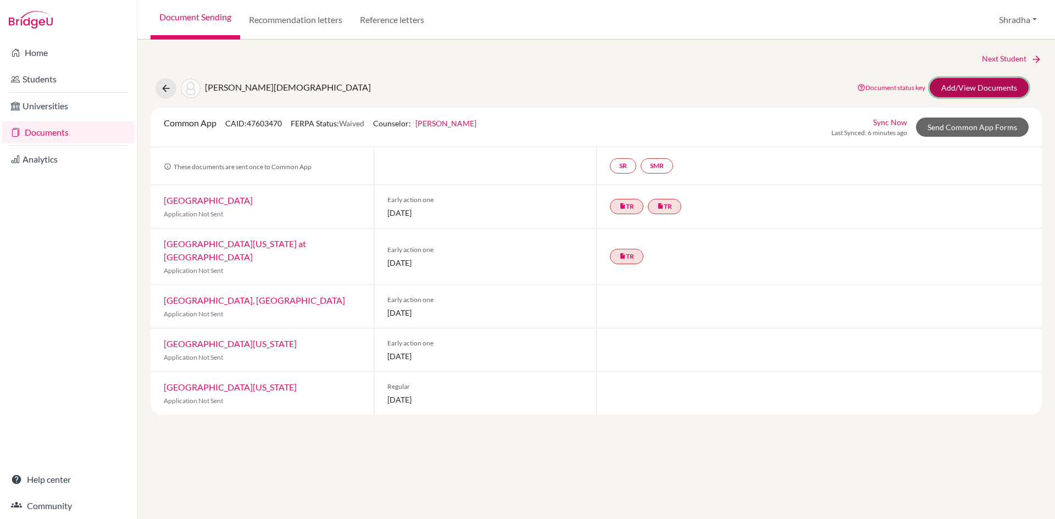
click at [965, 87] on link "Add/View Documents" at bounding box center [978, 87] width 99 height 19
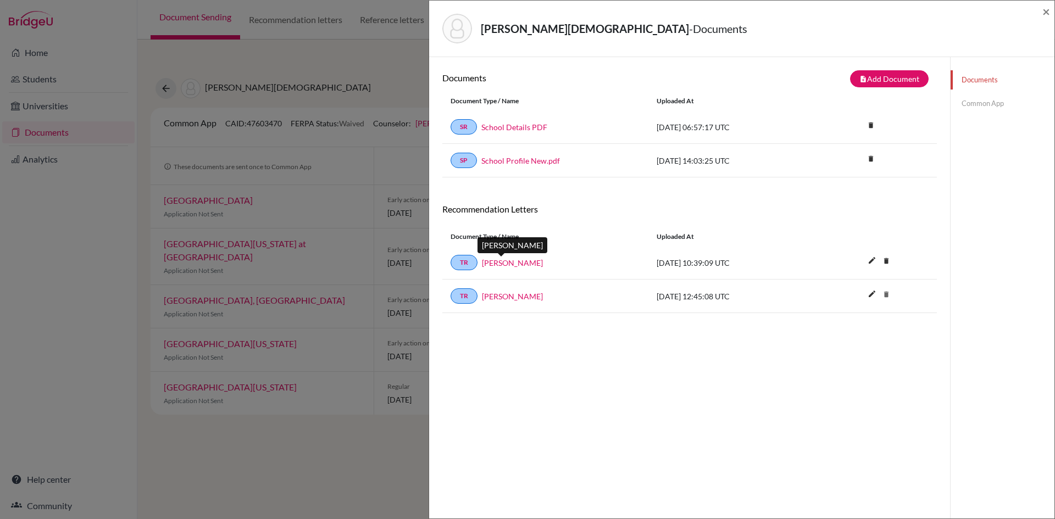
click at [501, 265] on link "[PERSON_NAME]" at bounding box center [512, 263] width 61 height 12
click at [911, 77] on button "note_add Add Document" at bounding box center [889, 78] width 79 height 17
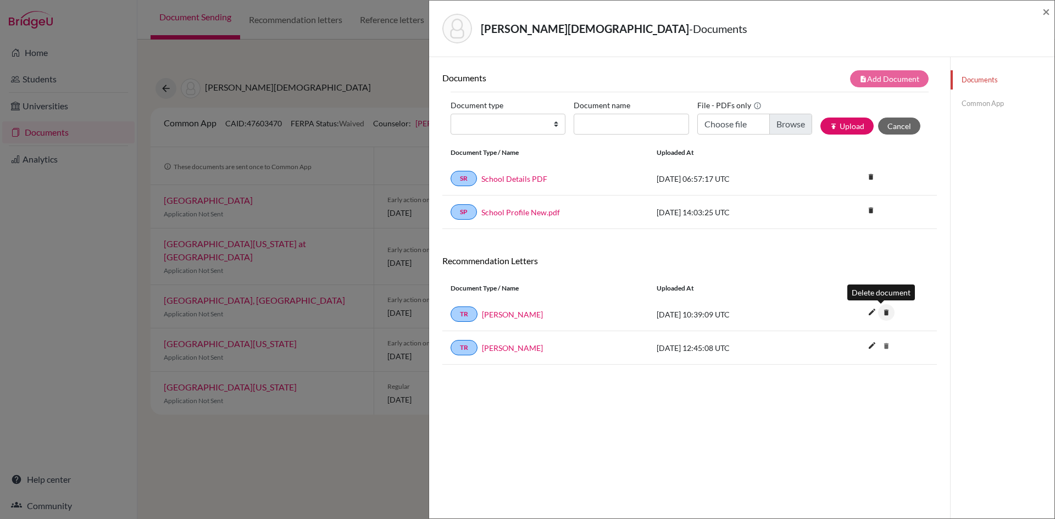
click at [879, 310] on icon "delete" at bounding box center [886, 312] width 16 height 16
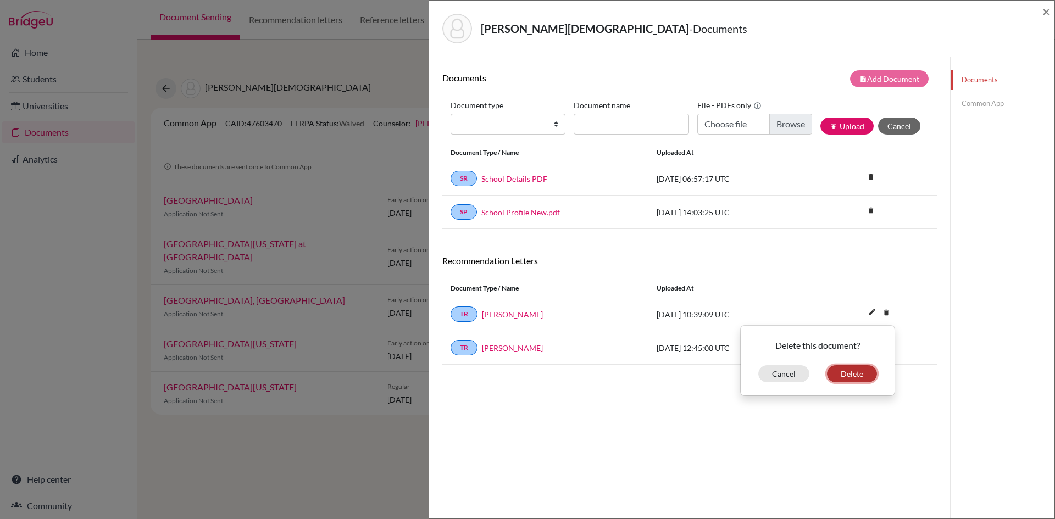
click at [854, 380] on button "Delete" at bounding box center [852, 373] width 50 height 17
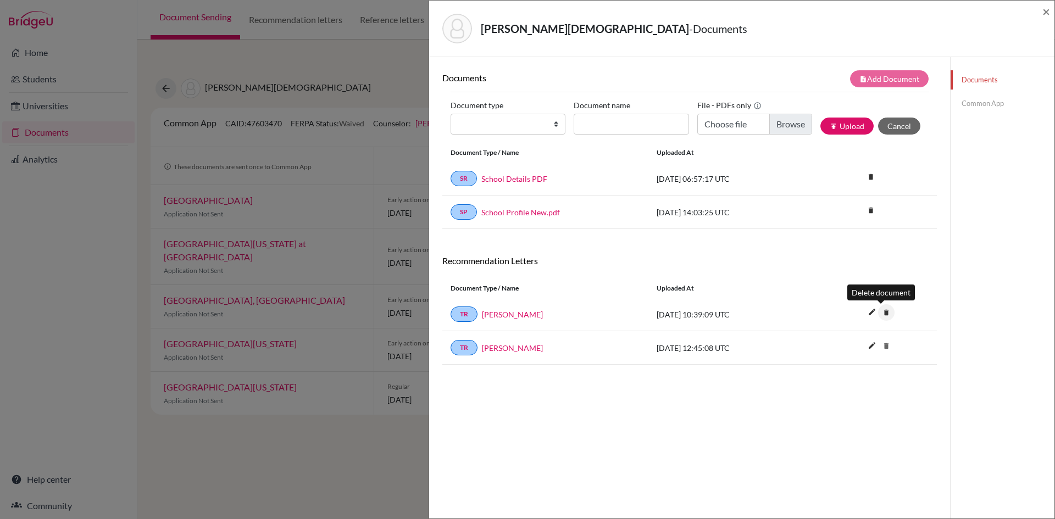
click at [878, 312] on icon "delete" at bounding box center [886, 312] width 16 height 16
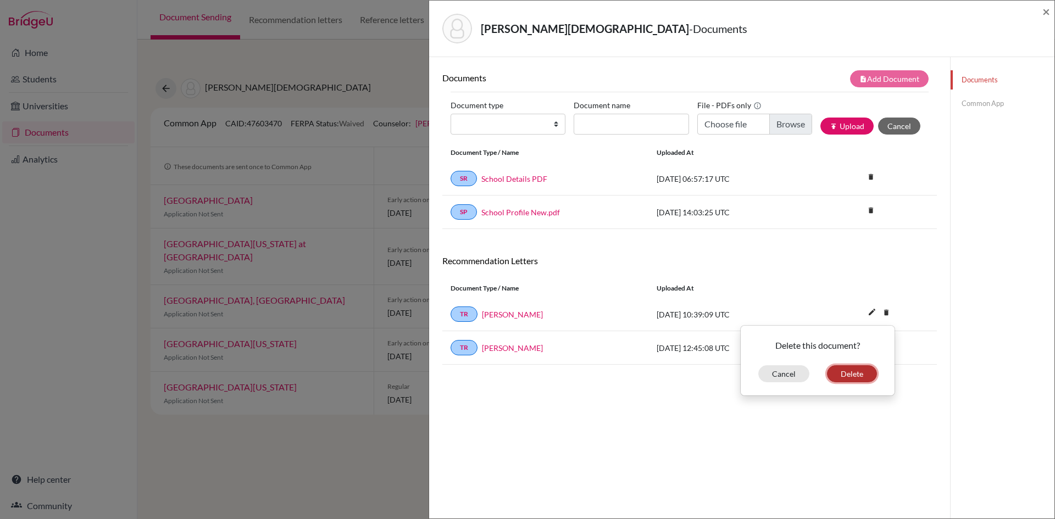
click at [838, 376] on button "Delete" at bounding box center [852, 373] width 50 height 17
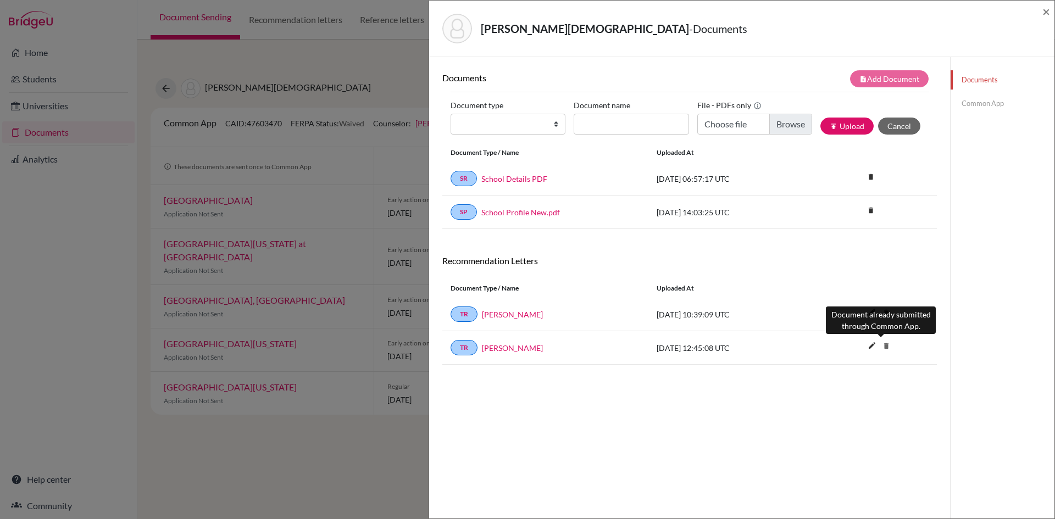
click at [881, 347] on icon "delete" at bounding box center [886, 346] width 16 height 16
click at [882, 310] on icon "delete" at bounding box center [886, 312] width 16 height 16
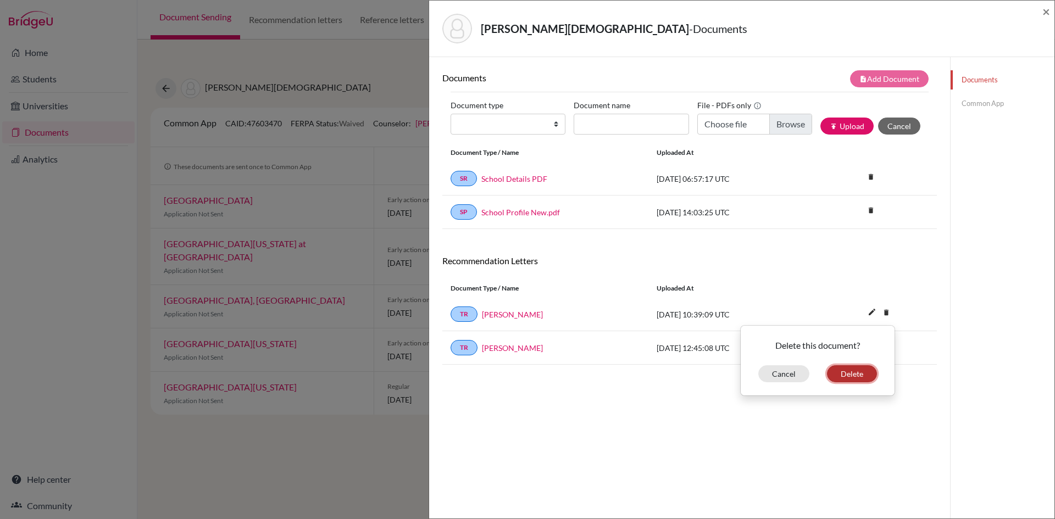
click at [851, 371] on button "Delete" at bounding box center [852, 373] width 50 height 17
click at [1046, 10] on span "×" at bounding box center [1046, 11] width 8 height 16
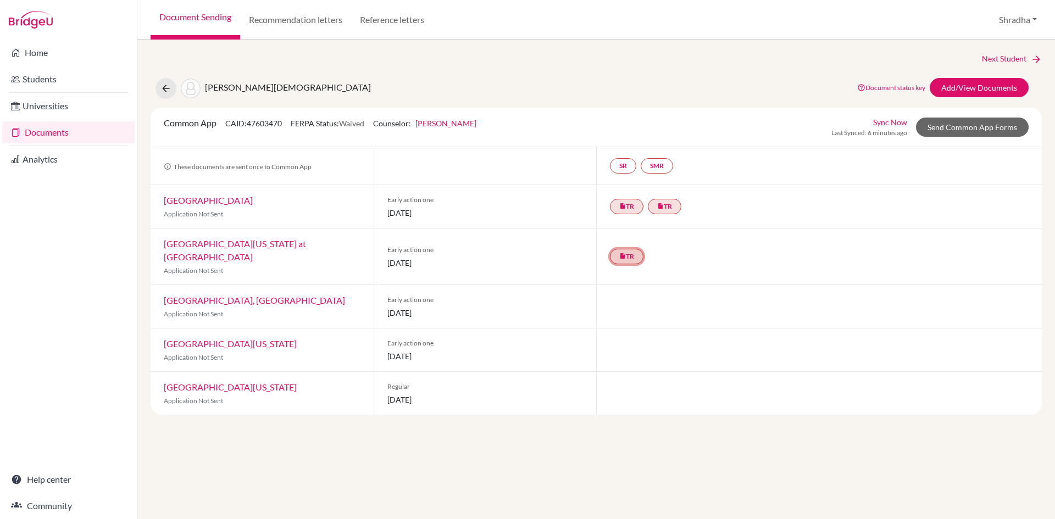
click at [621, 253] on icon "insert_drive_file" at bounding box center [622, 256] width 7 height 7
click at [621, 219] on link "[PERSON_NAME] Recommendation" at bounding box center [636, 216] width 123 height 9
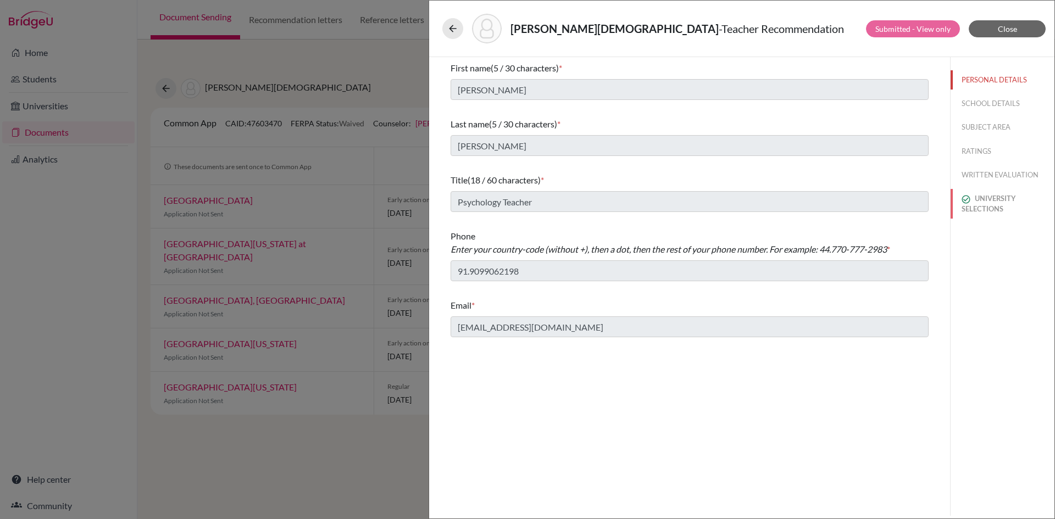
click at [973, 203] on button "UNIVERSITY SELECTIONS" at bounding box center [1002, 204] width 104 height 30
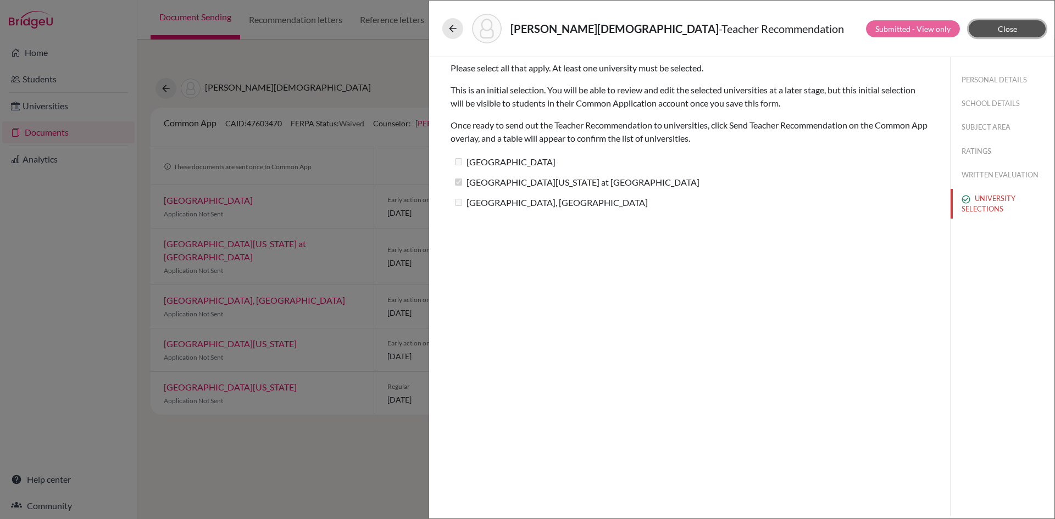
click at [1013, 32] on span "Close" at bounding box center [1007, 28] width 19 height 9
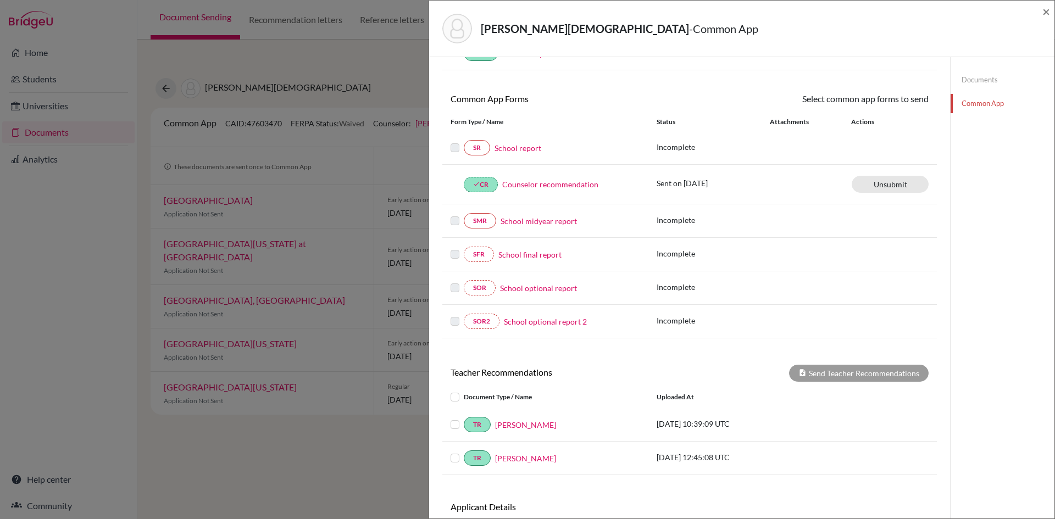
scroll to position [146, 0]
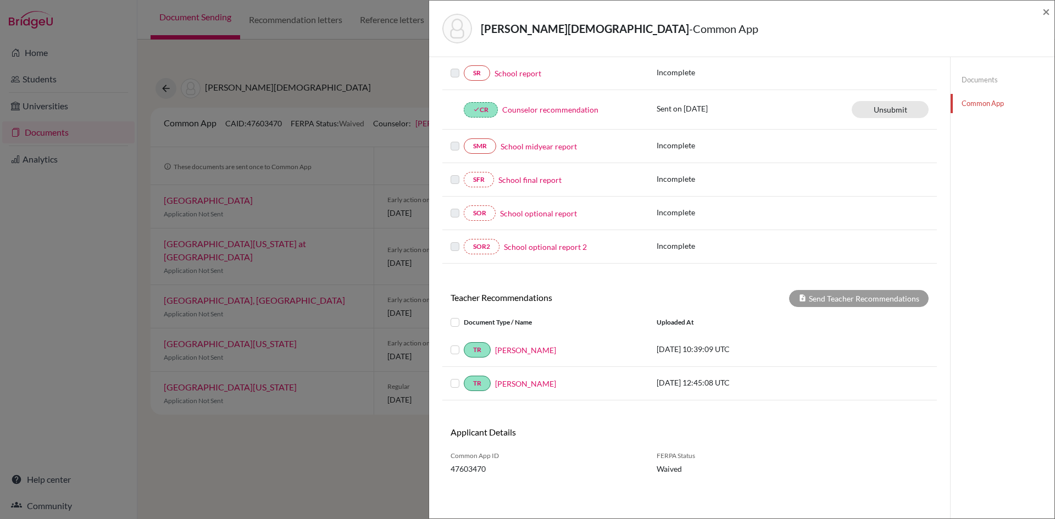
click at [464, 343] on label at bounding box center [464, 343] width 0 height 0
click at [0, 0] on input "checkbox" at bounding box center [0, 0] width 0 height 0
click at [827, 297] on button "Send Teacher Recommendations" at bounding box center [859, 298] width 140 height 17
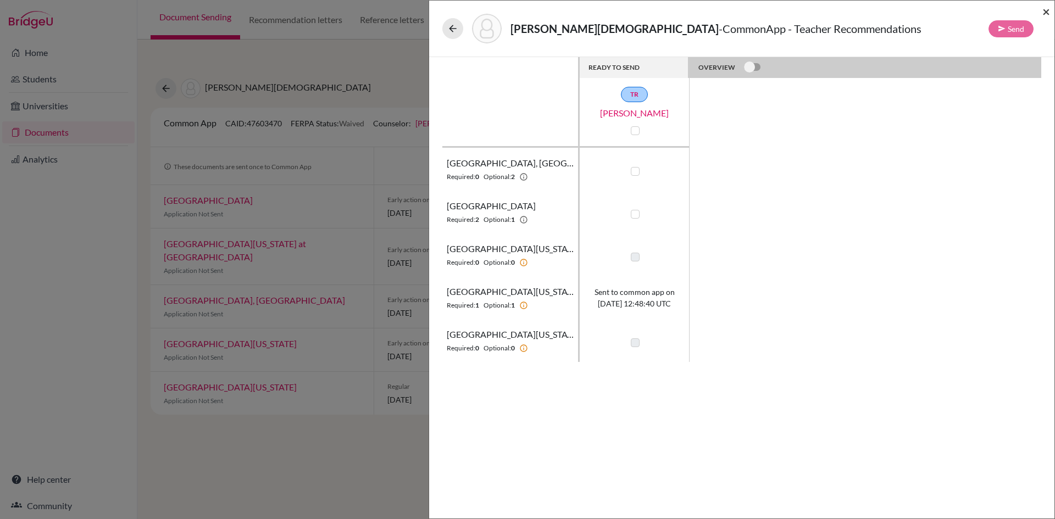
click at [1042, 14] on span "×" at bounding box center [1046, 11] width 8 height 16
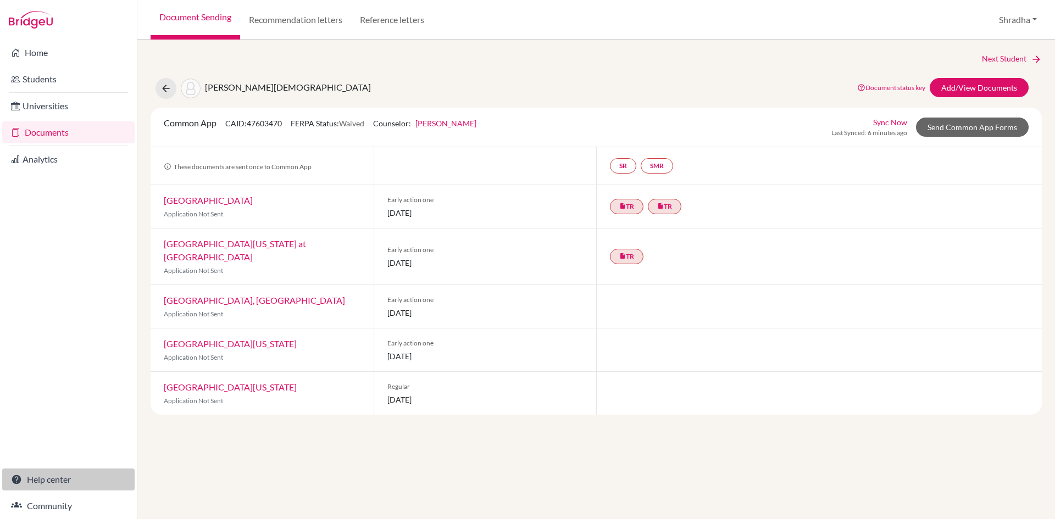
click at [49, 482] on link "Help center" at bounding box center [68, 480] width 132 height 22
